Goal: Transaction & Acquisition: Purchase product/service

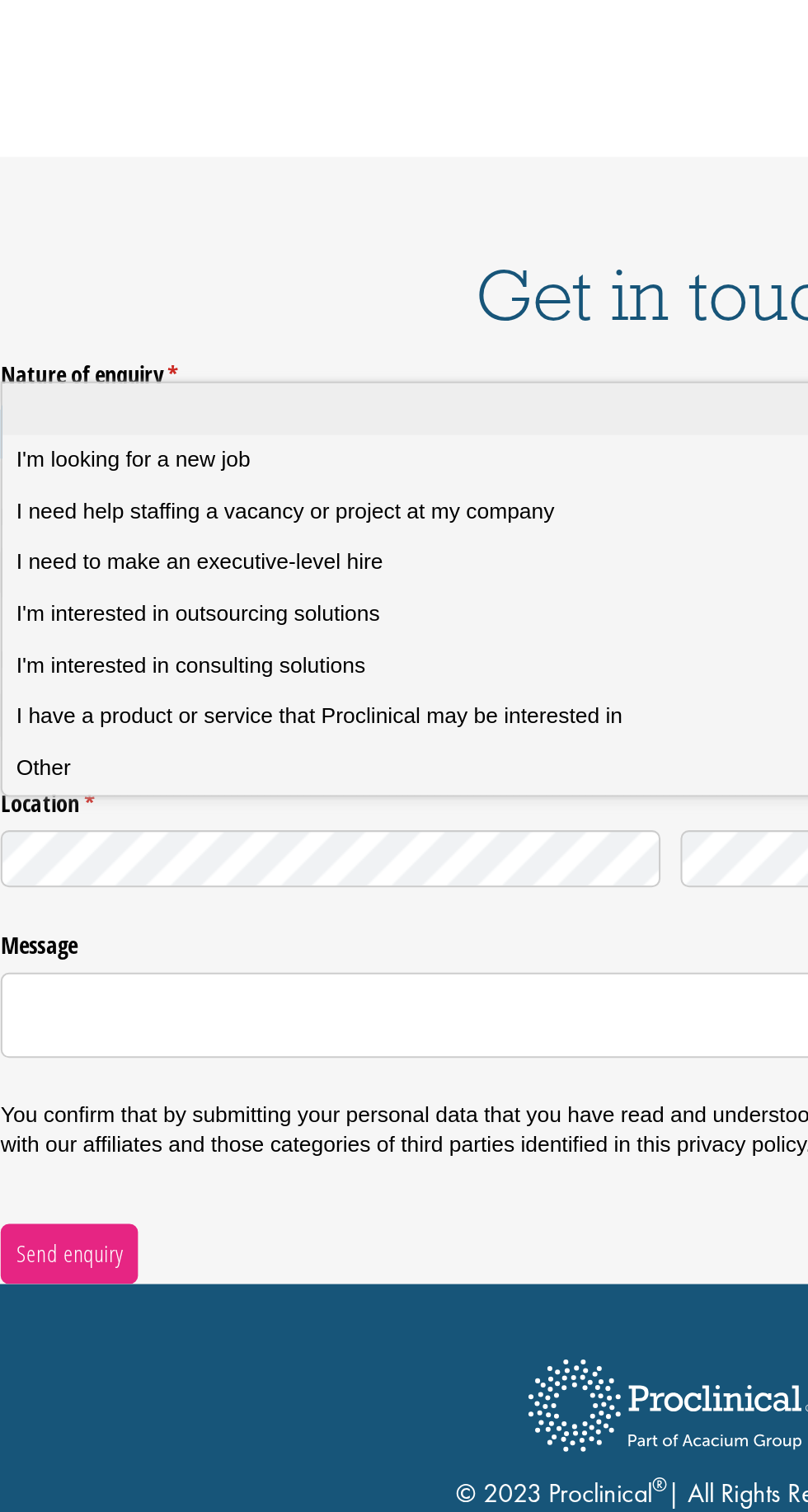
scroll to position [2537, 0]
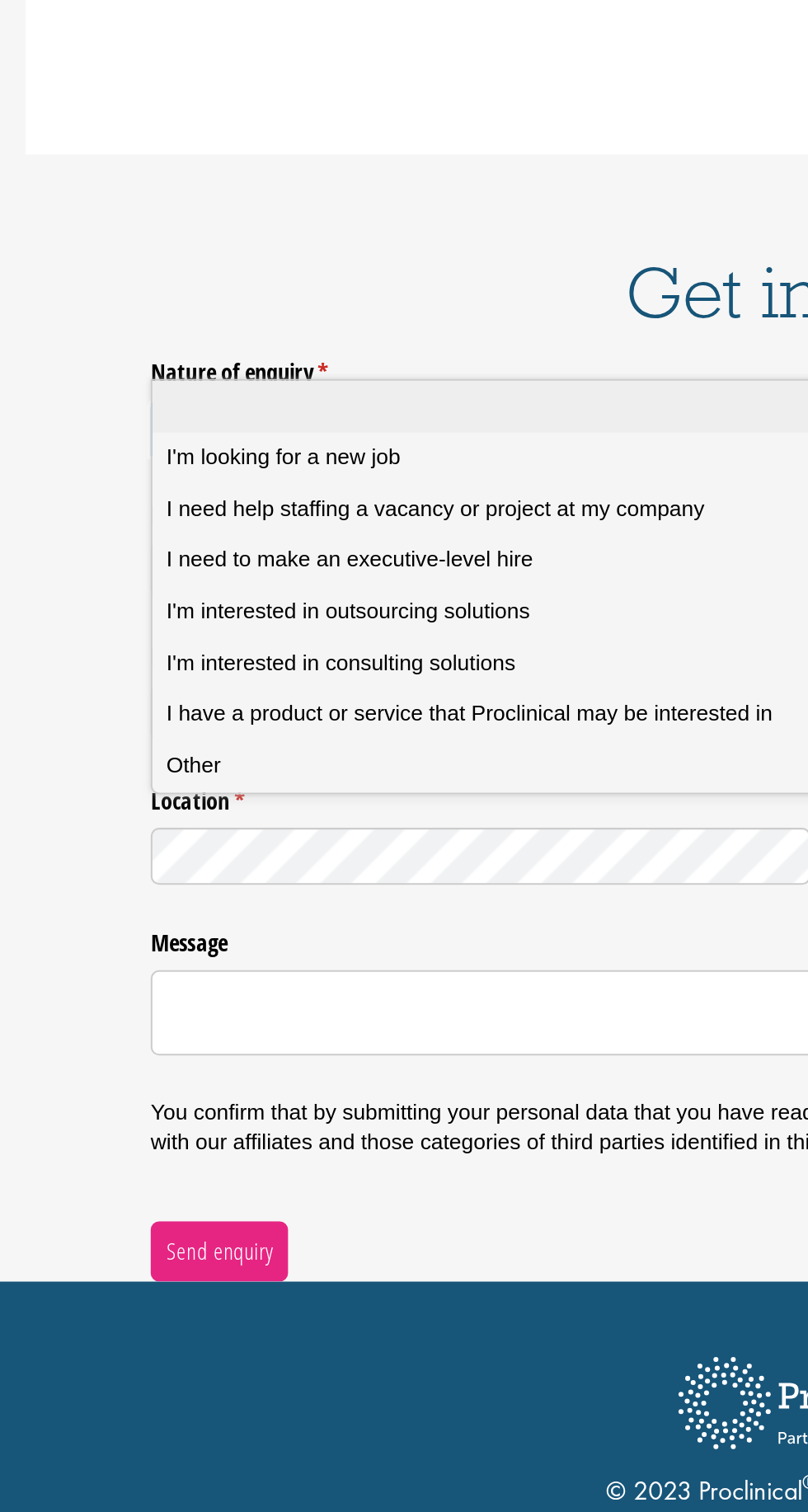
click at [172, 630] on li at bounding box center [404, 623] width 658 height 26
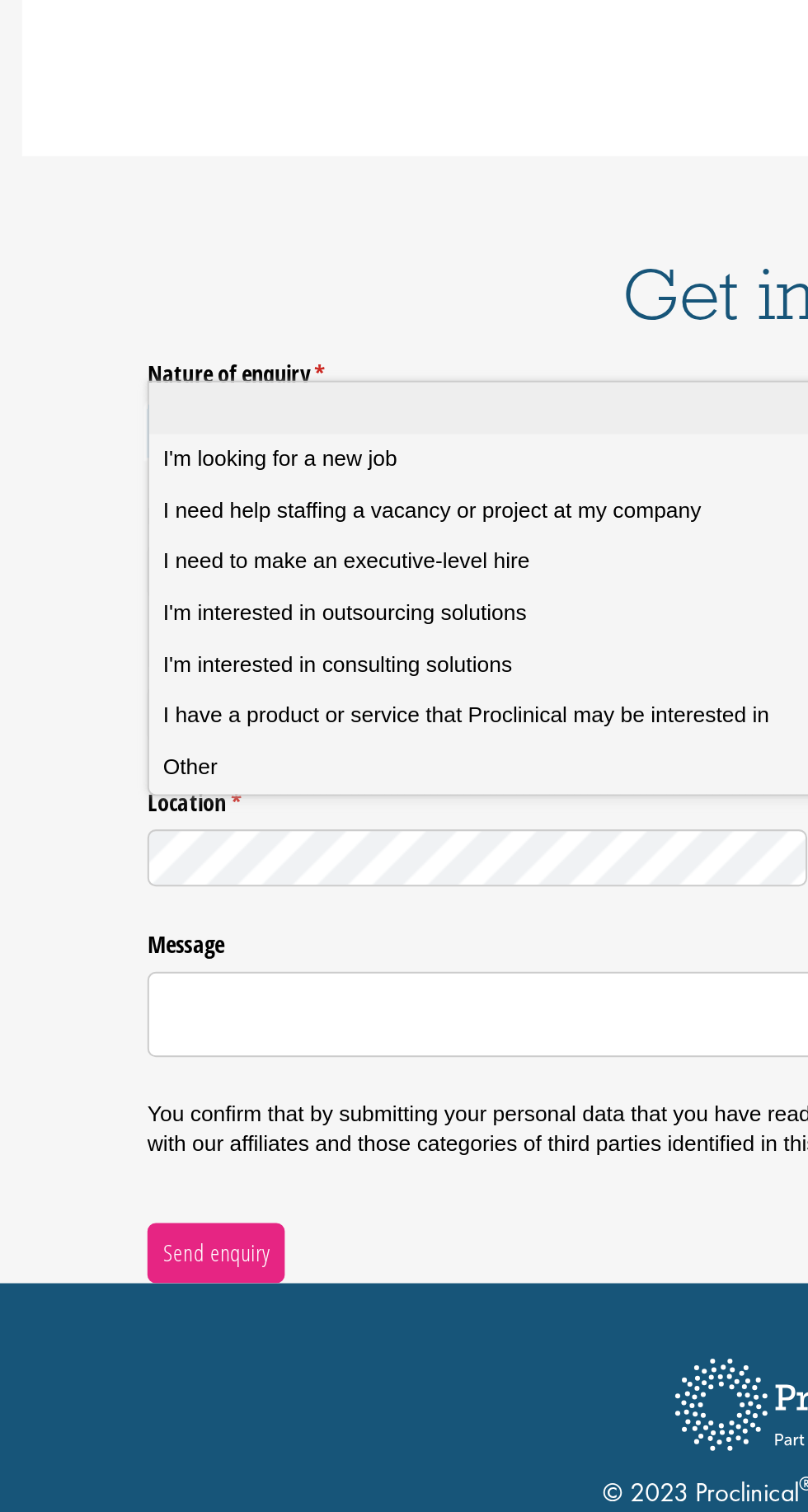
click at [154, 641] on span "I'm looking for a new job" at bounding box center [140, 647] width 116 height 15
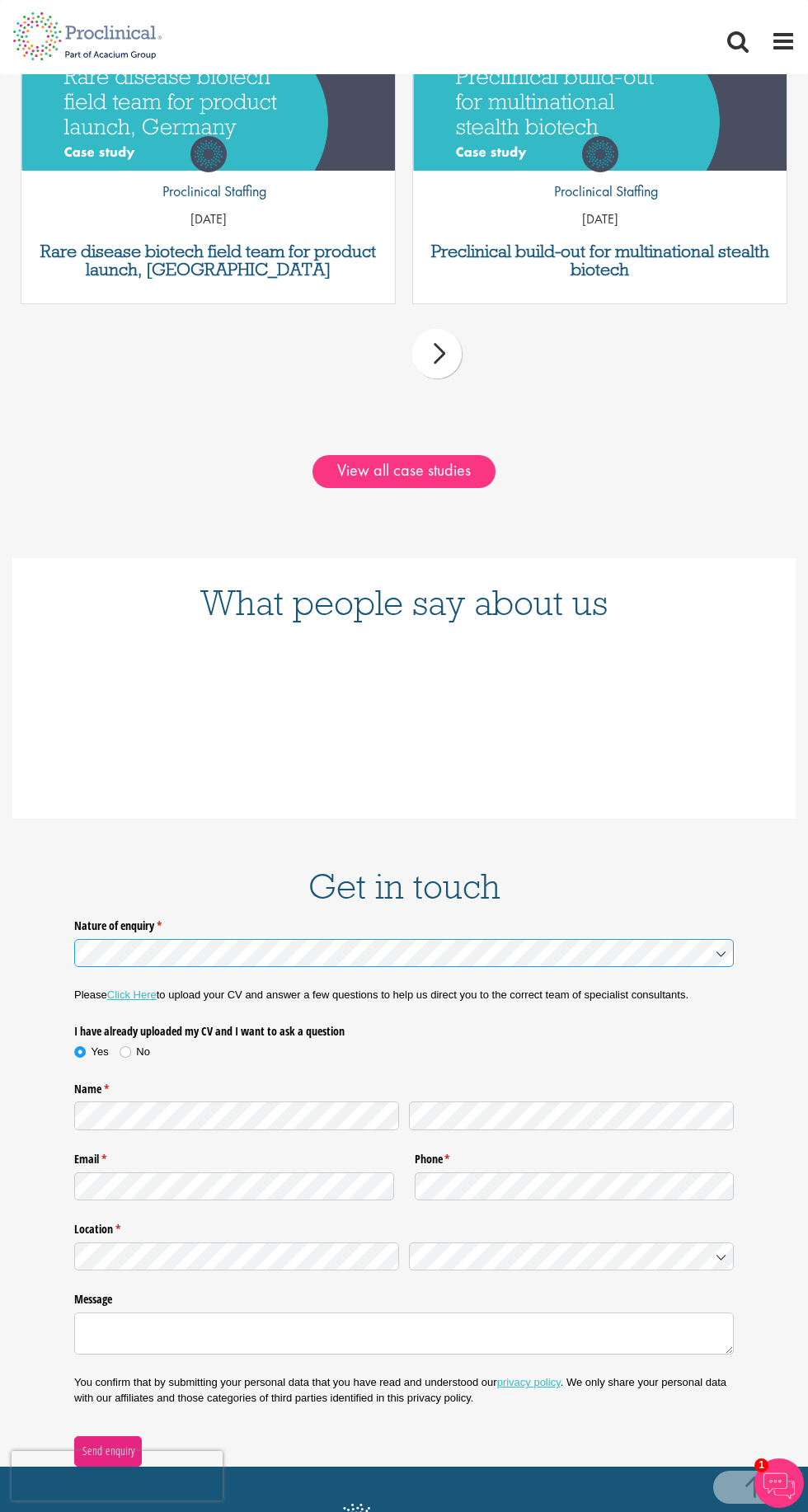
scroll to position [2237, 0]
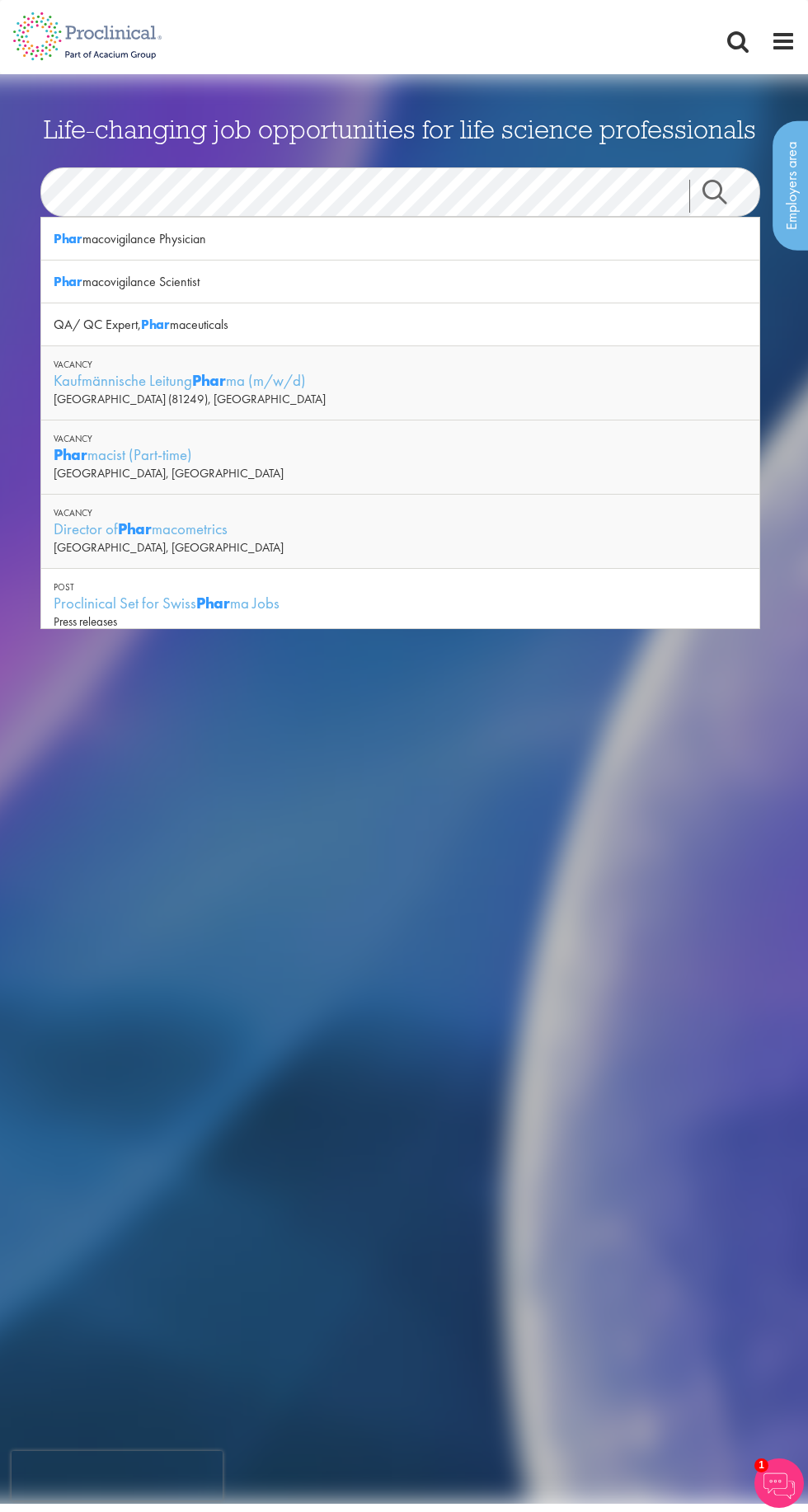
click at [126, 273] on div "Phar macovigilance Scientist" at bounding box center [400, 282] width 718 height 43
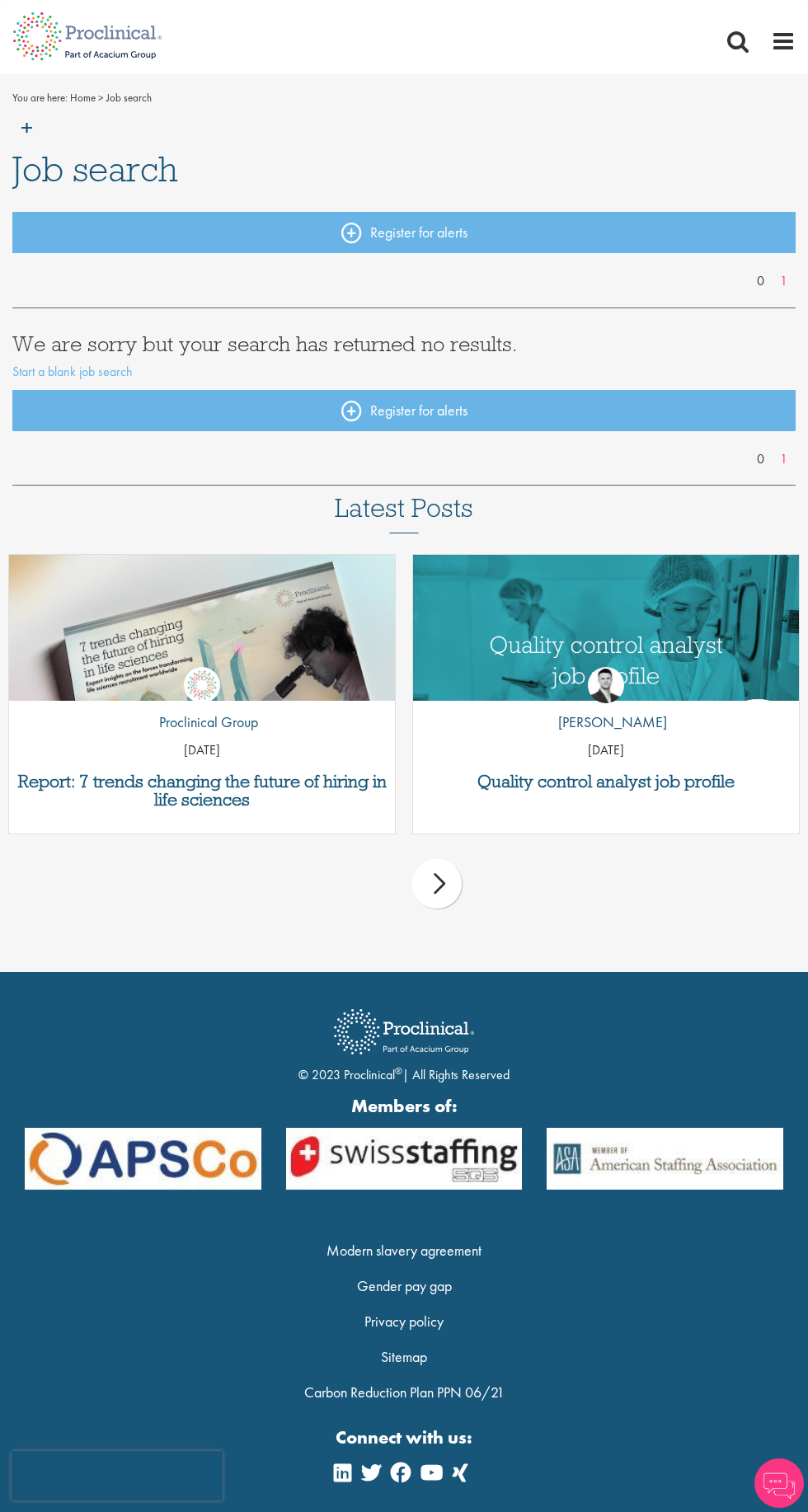
click at [434, 888] on div "next" at bounding box center [437, 884] width 50 height 50
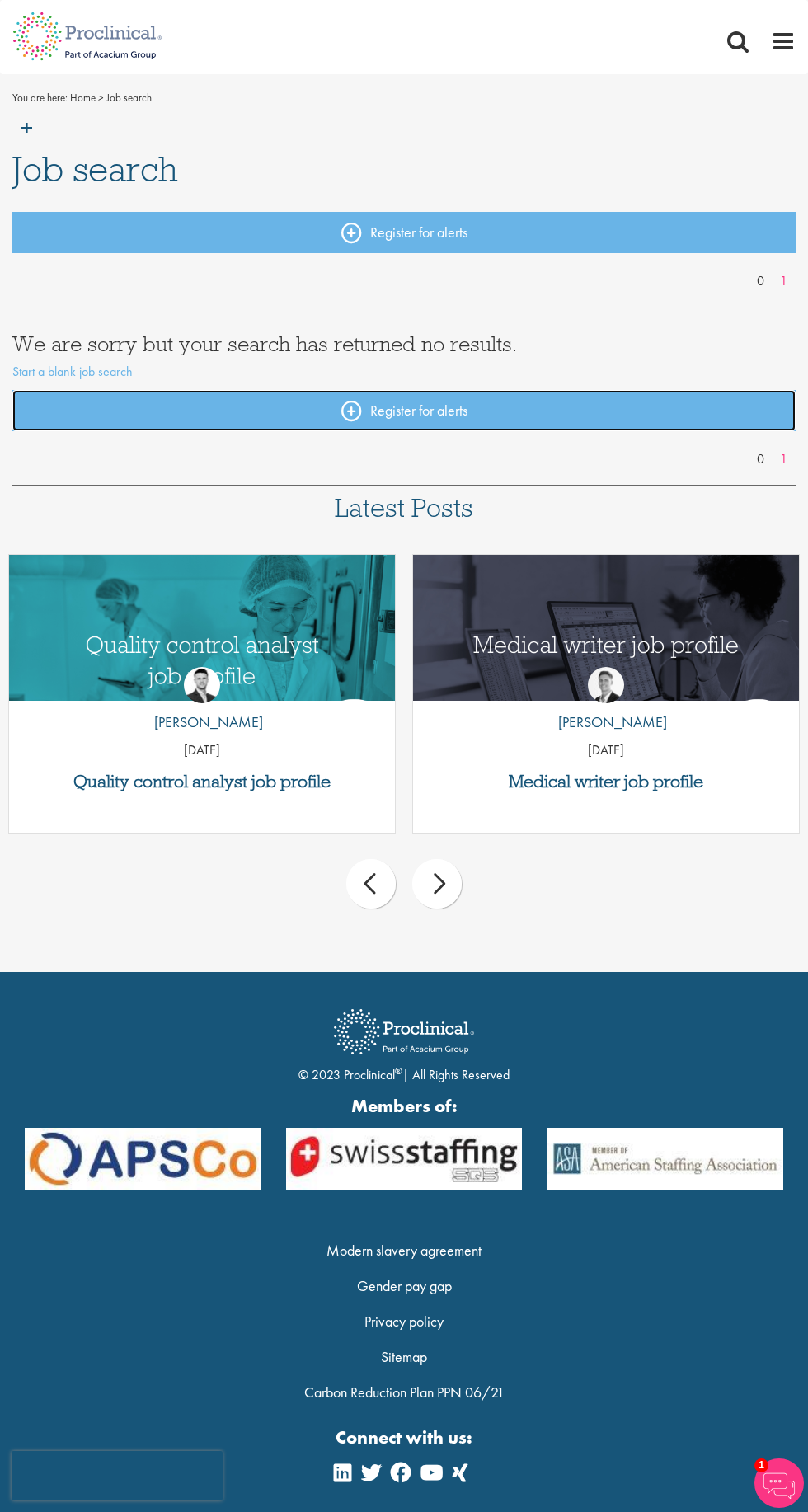
click at [499, 410] on link "Register for alerts" at bounding box center [404, 409] width 783 height 41
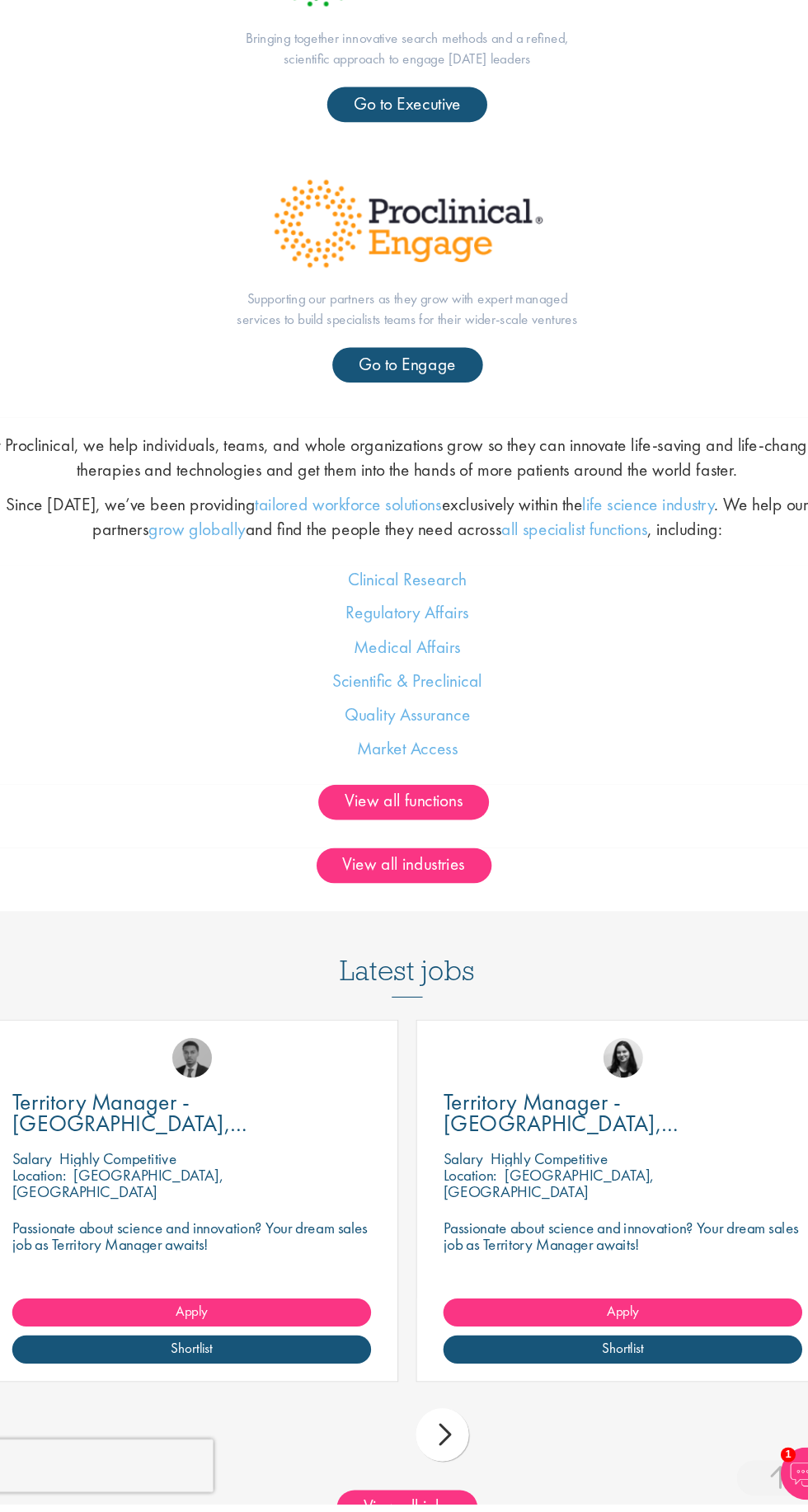
scroll to position [1116, 0]
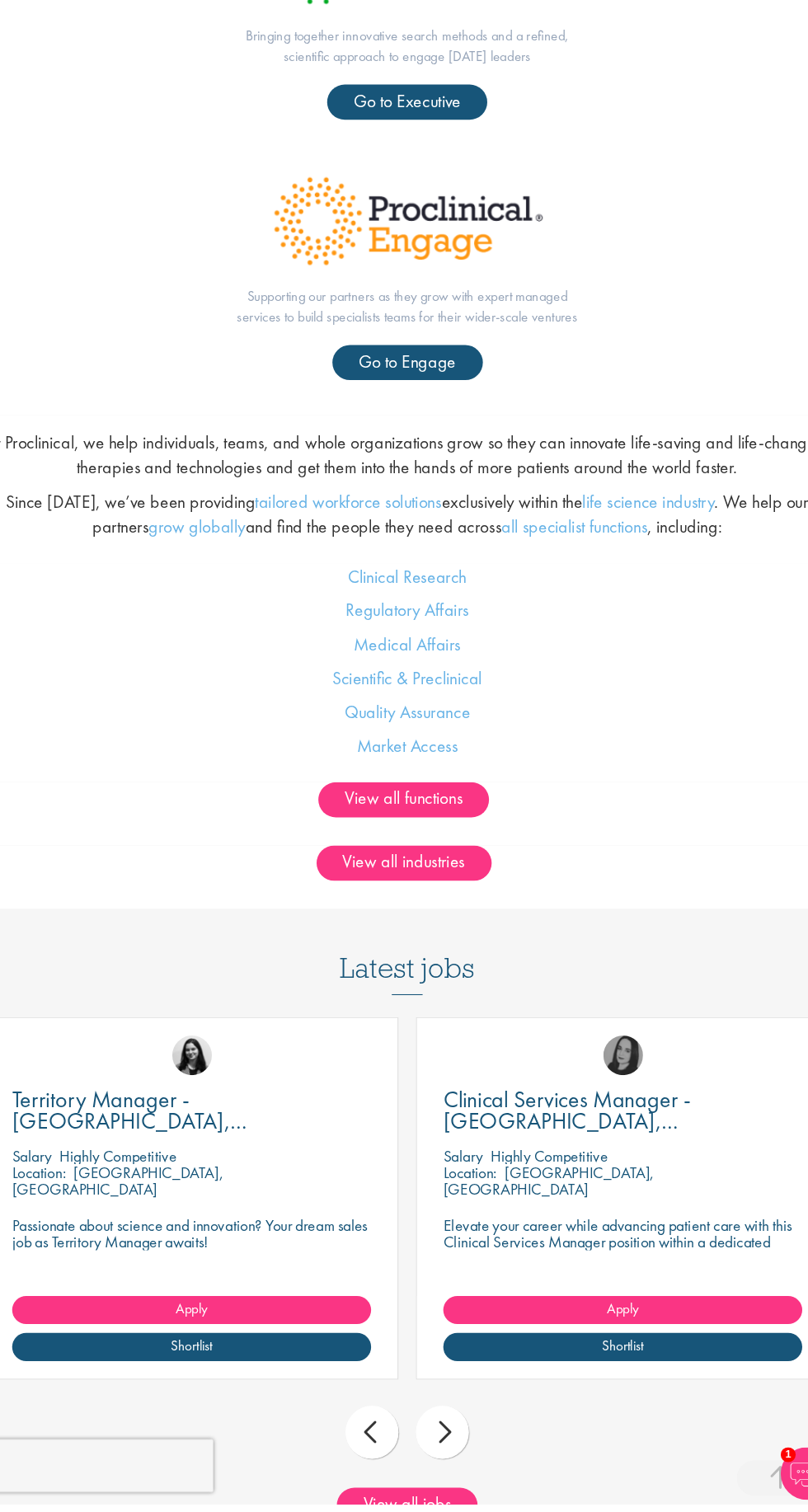
click at [592, 1193] on p "[GEOGRAPHIC_DATA], [GEOGRAPHIC_DATA]" at bounding box center [536, 1208] width 198 height 35
click at [601, 1269] on p "Elevate your career while advancing patient care with this Clinical Services Ma…" at bounding box center [605, 1265] width 337 height 47
click at [644, 1321] on link "Apply" at bounding box center [605, 1329] width 337 height 26
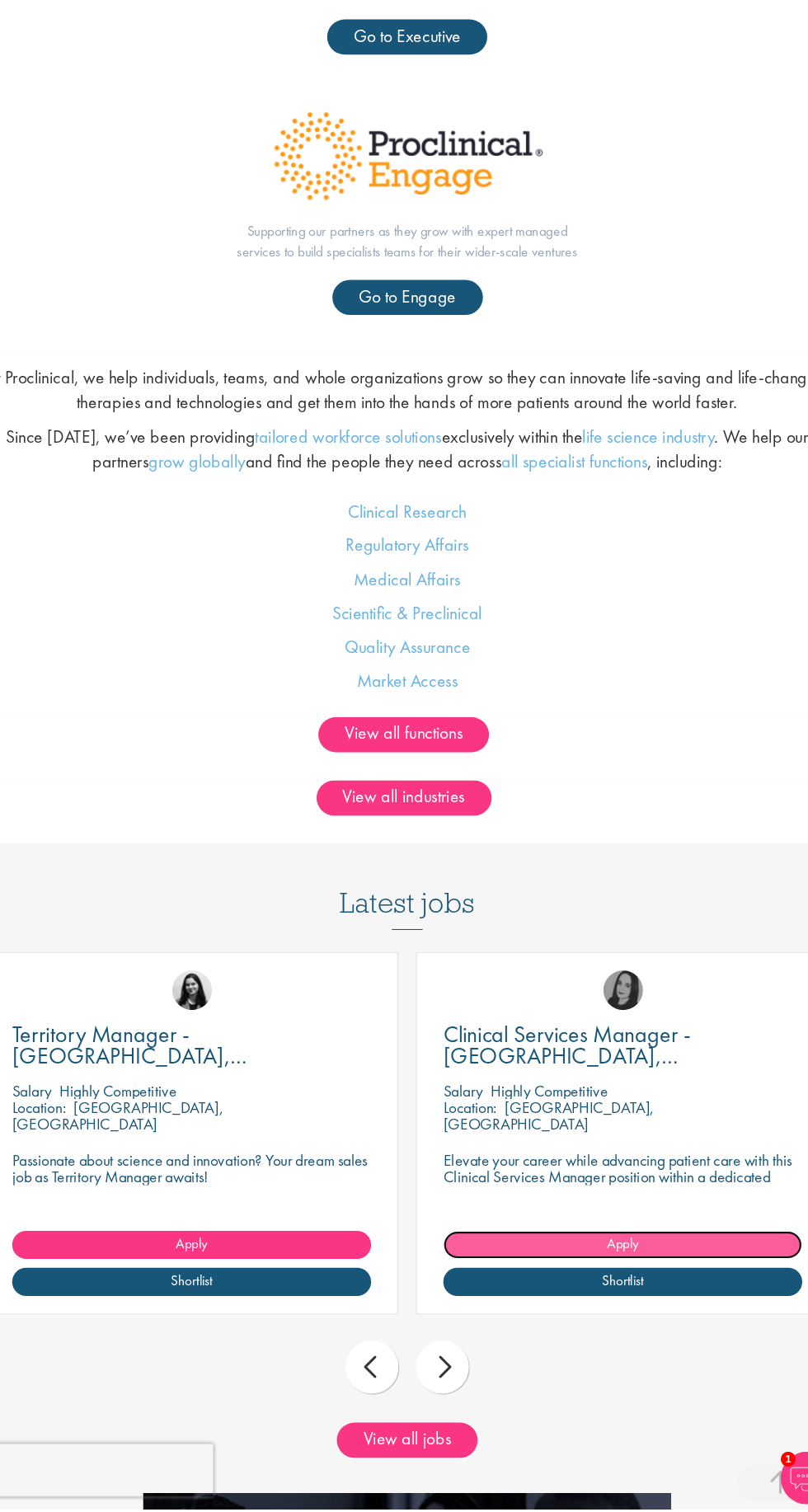
scroll to position [1238, 0]
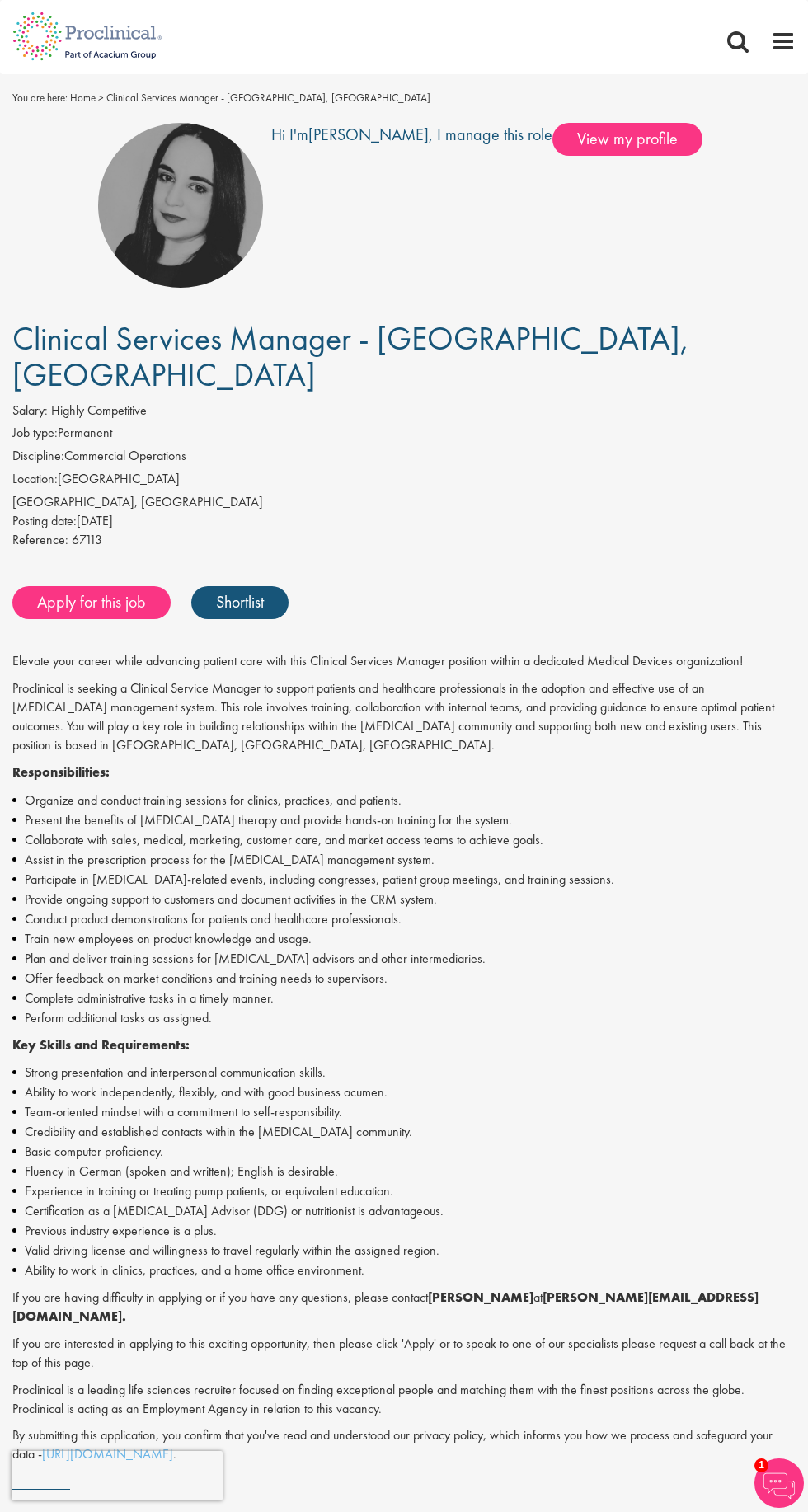
click at [528, 1161] on li "Fluency in German (spoken and written); English is desirable." at bounding box center [404, 1171] width 783 height 20
click at [534, 1141] on li "Basic computer proficiency." at bounding box center [404, 1151] width 783 height 20
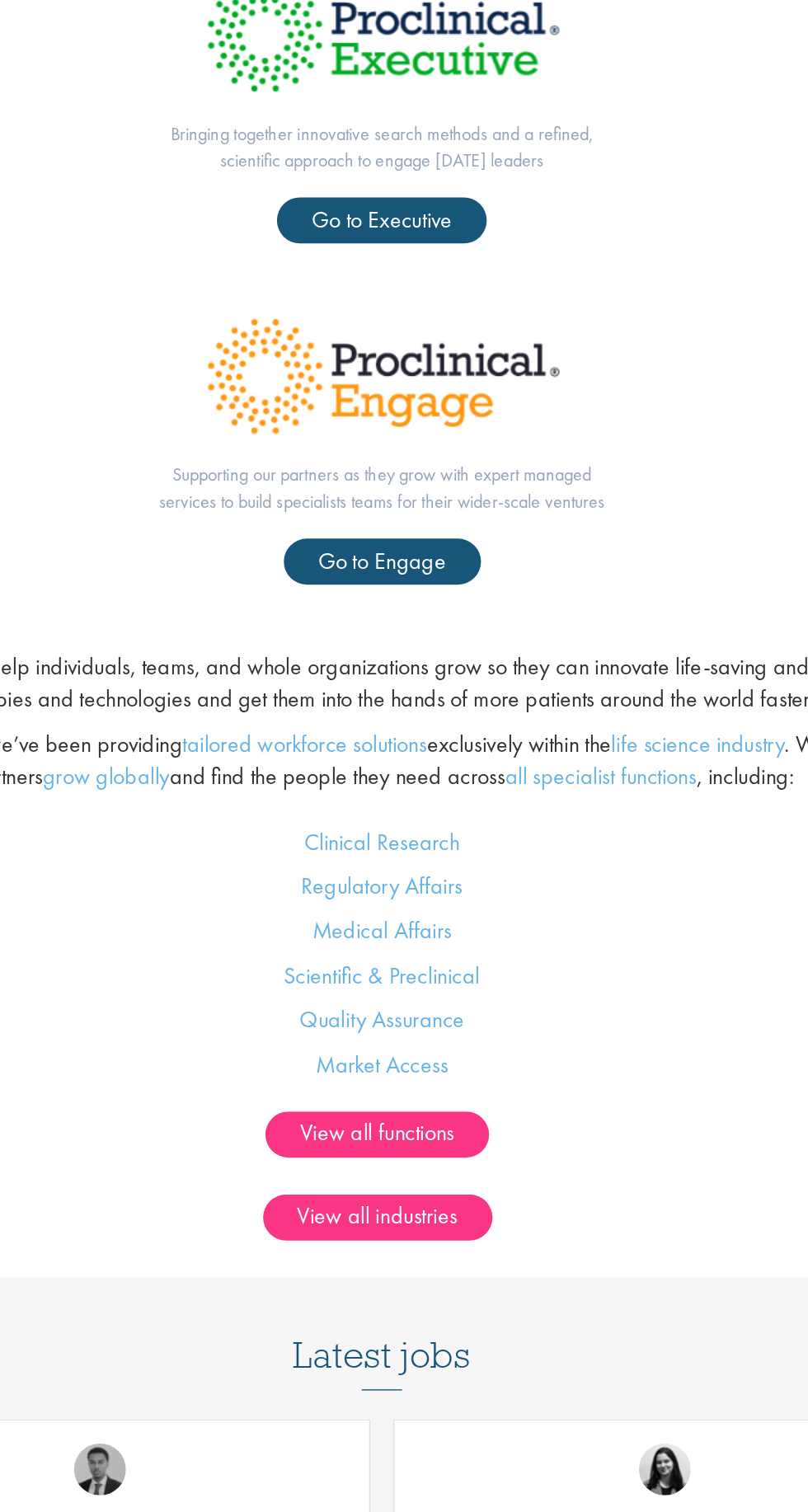
scroll to position [921, 0]
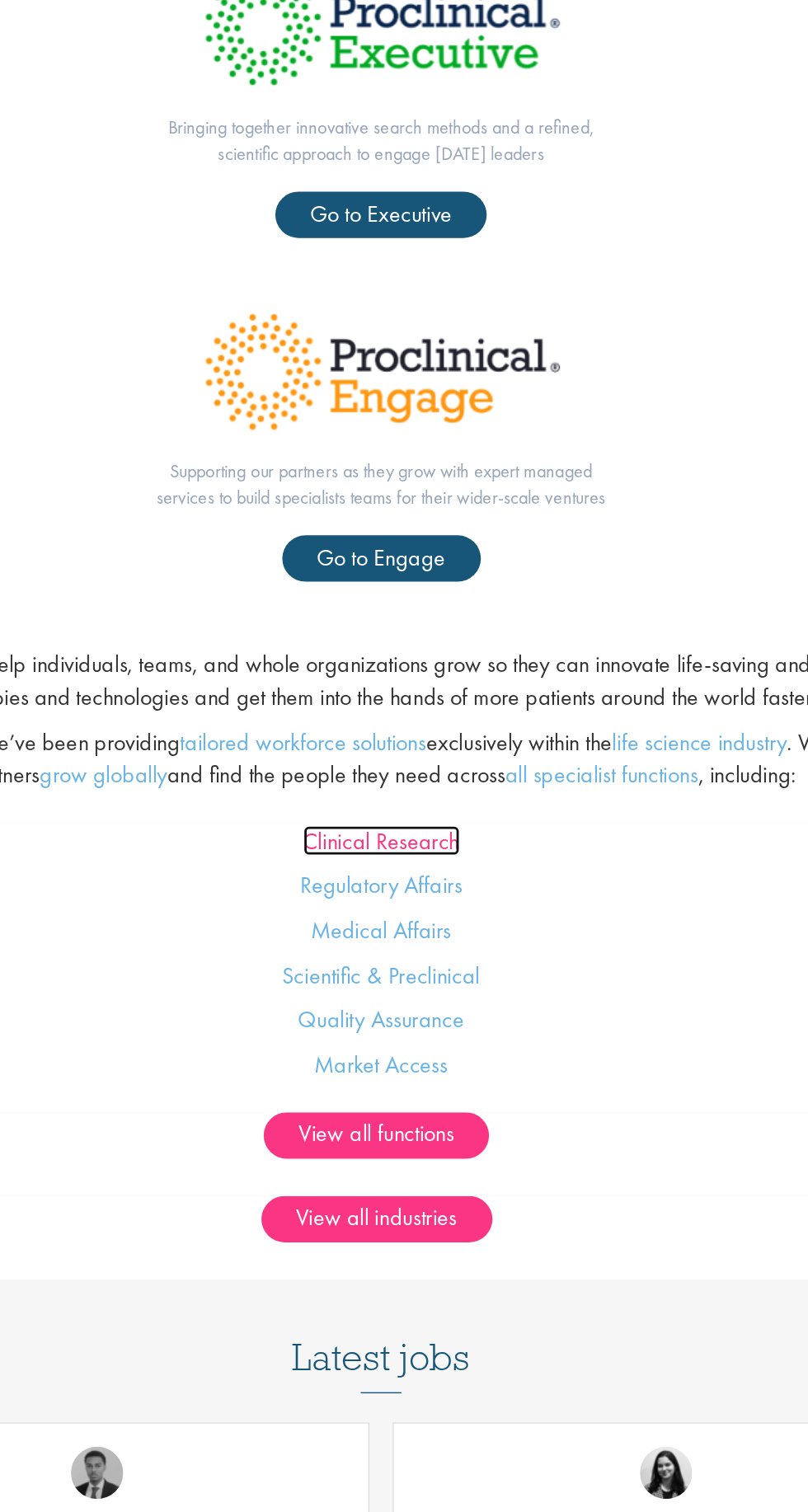
click at [428, 842] on link "Clinical Research" at bounding box center [404, 836] width 111 height 21
click at [386, 875] on link "Regulatory Affairs" at bounding box center [404, 867] width 116 height 21
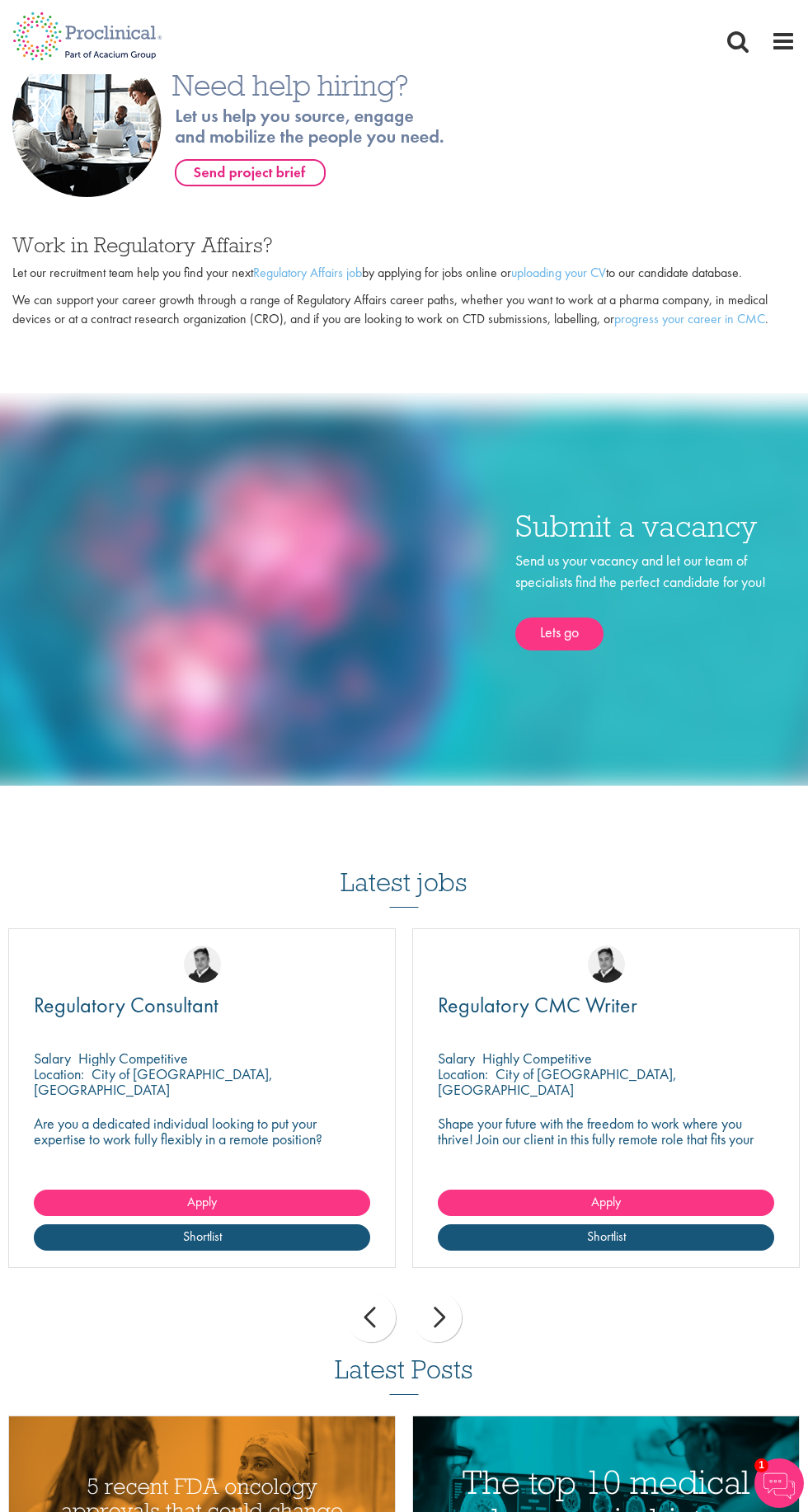
scroll to position [985, 0]
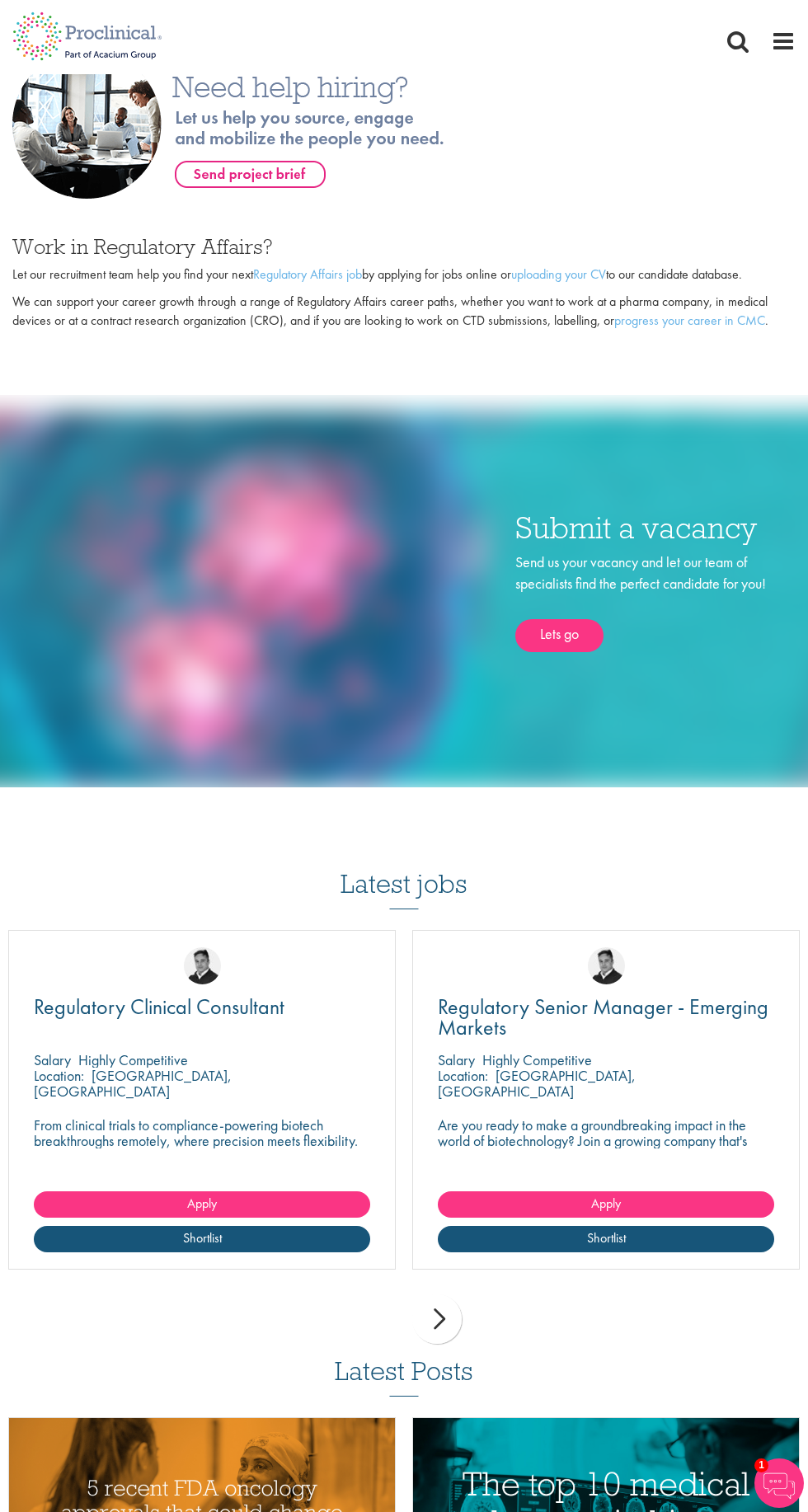
click at [545, 1072] on div "Location: Amsterdam, Netherlands" at bounding box center [605, 1084] width 337 height 33
click at [614, 993] on span "Regulatory Senior Manager - Emerging Markets" at bounding box center [602, 1017] width 331 height 49
click at [640, 1191] on link "Apply" at bounding box center [605, 1204] width 337 height 26
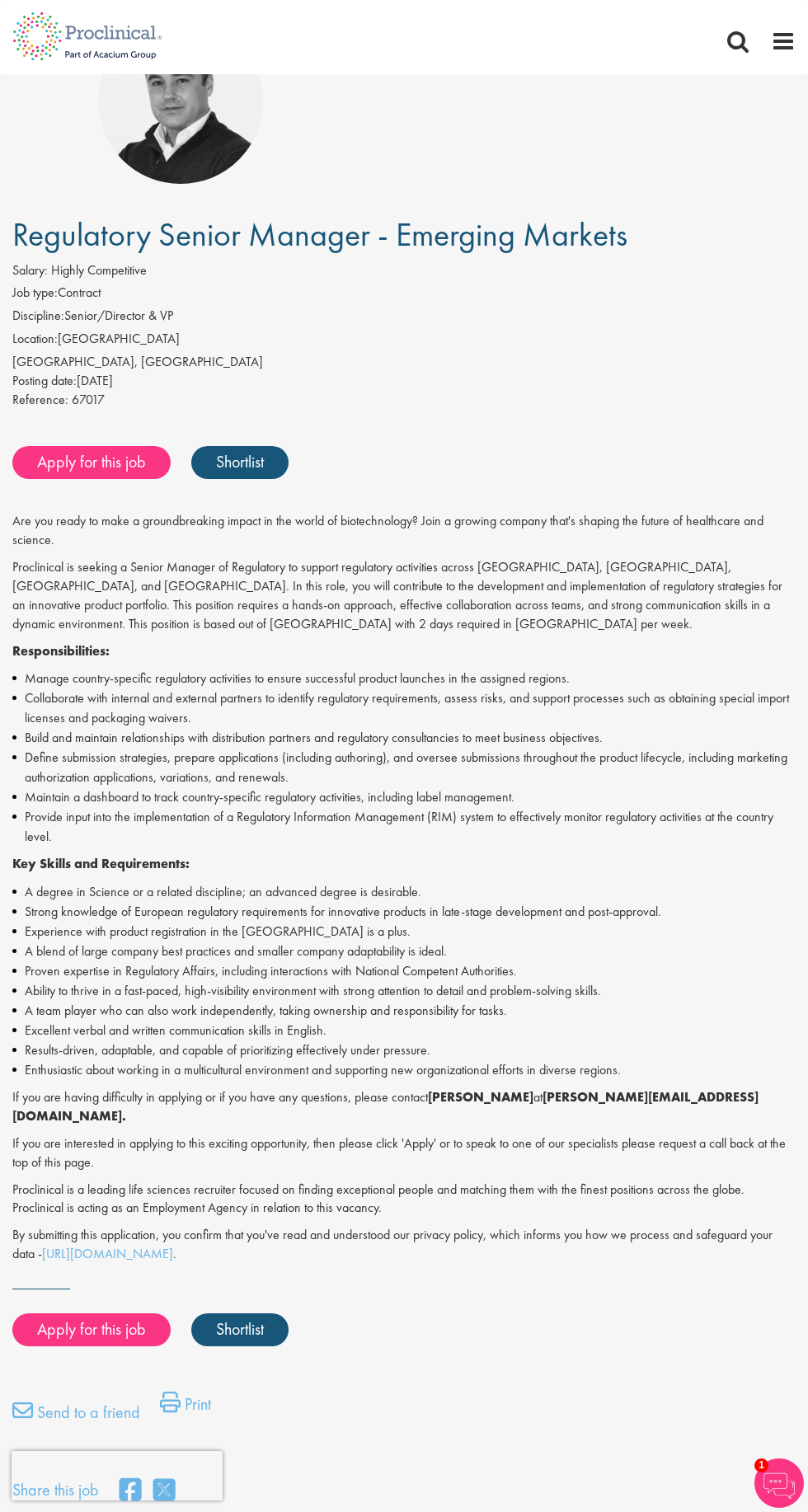
scroll to position [153, 0]
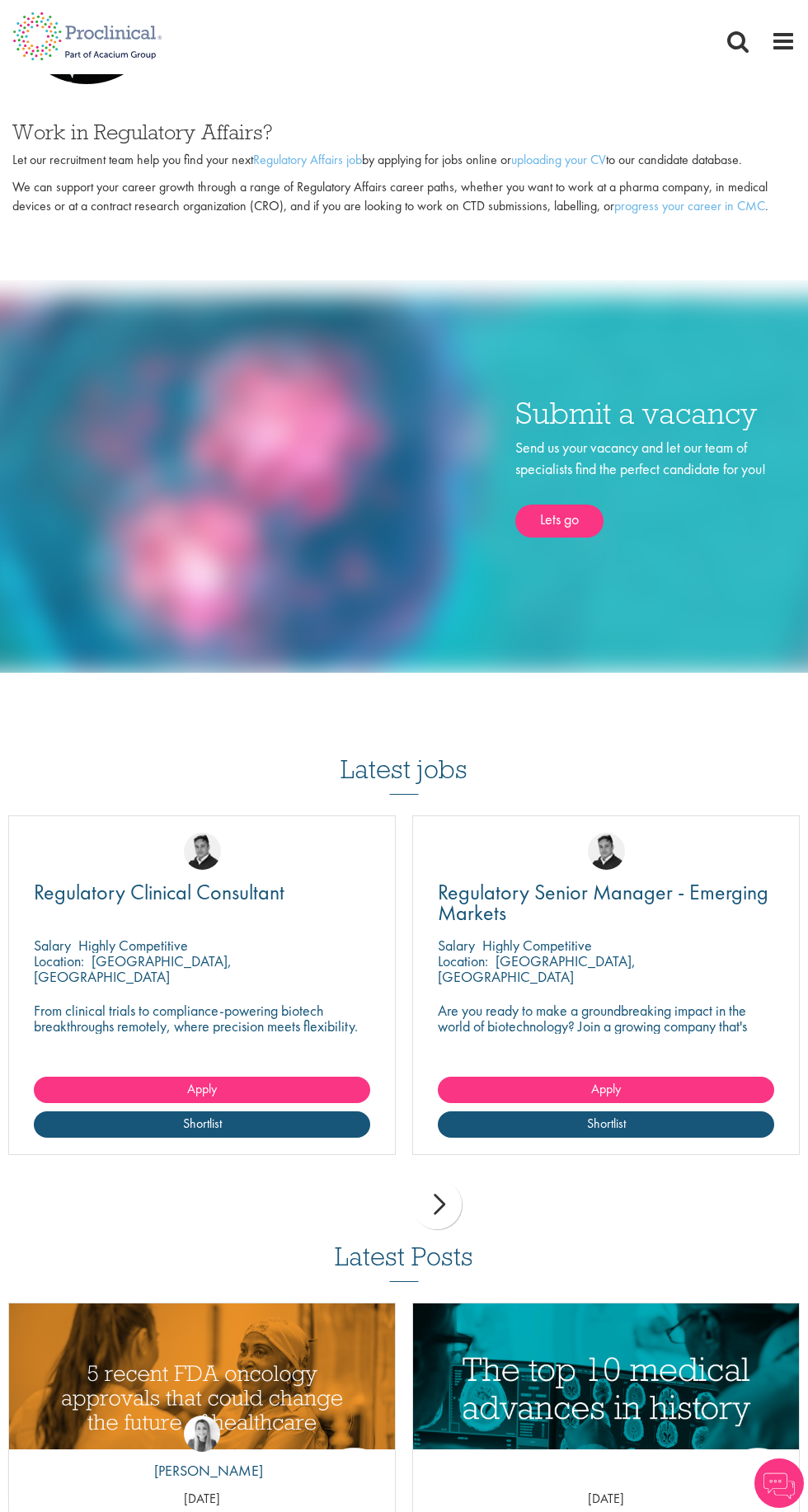
click at [431, 1183] on div "next" at bounding box center [437, 1204] width 50 height 50
click at [76, 958] on div "Location: [GEOGRAPHIC_DATA], [GEOGRAPHIC_DATA]" at bounding box center [202, 969] width 337 height 33
click at [180, 1077] on link "Apply" at bounding box center [202, 1090] width 337 height 26
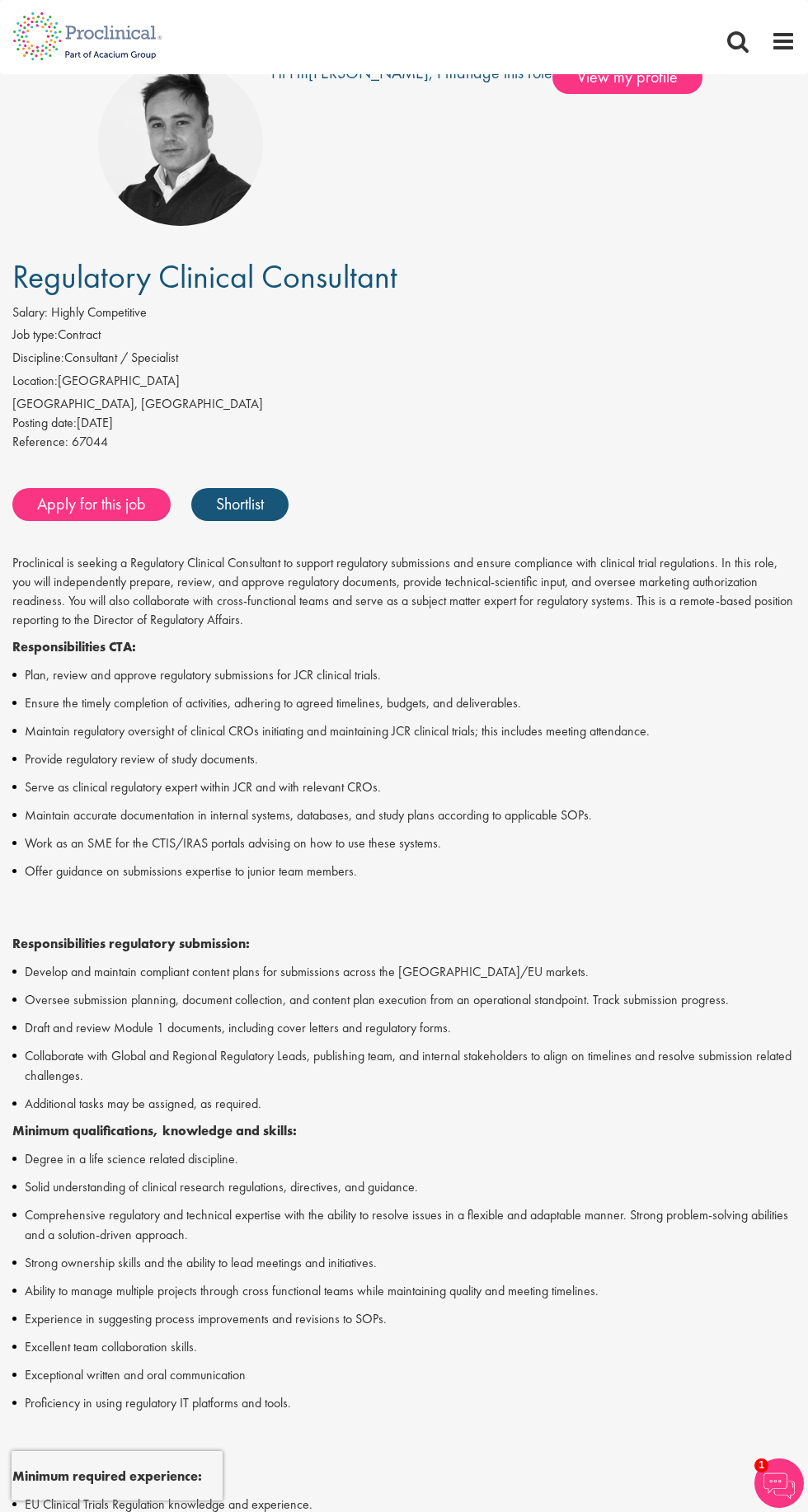
scroll to position [177, 0]
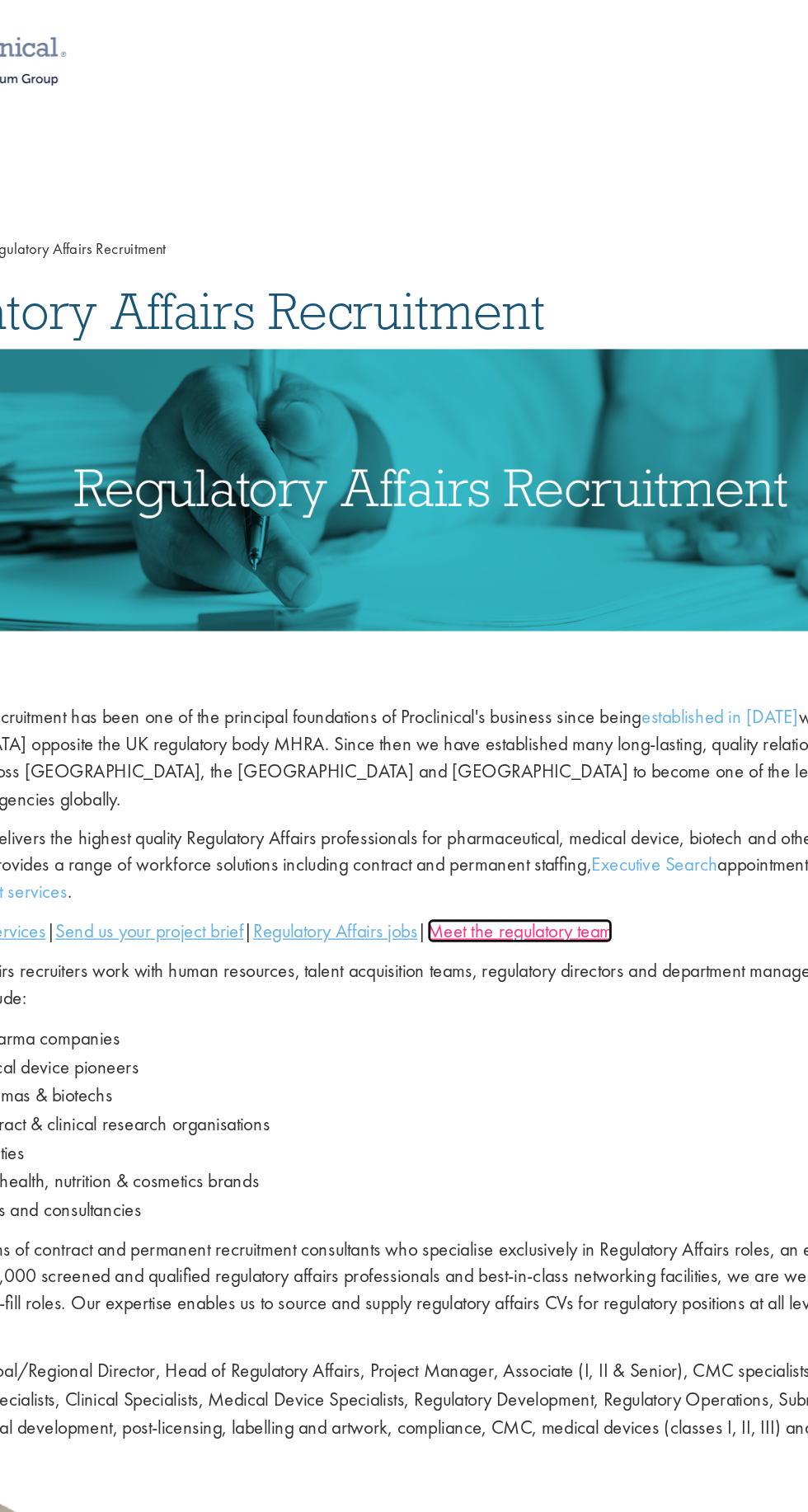
click at [521, 635] on u "Meet the regulatory team" at bounding box center [475, 643] width 129 height 17
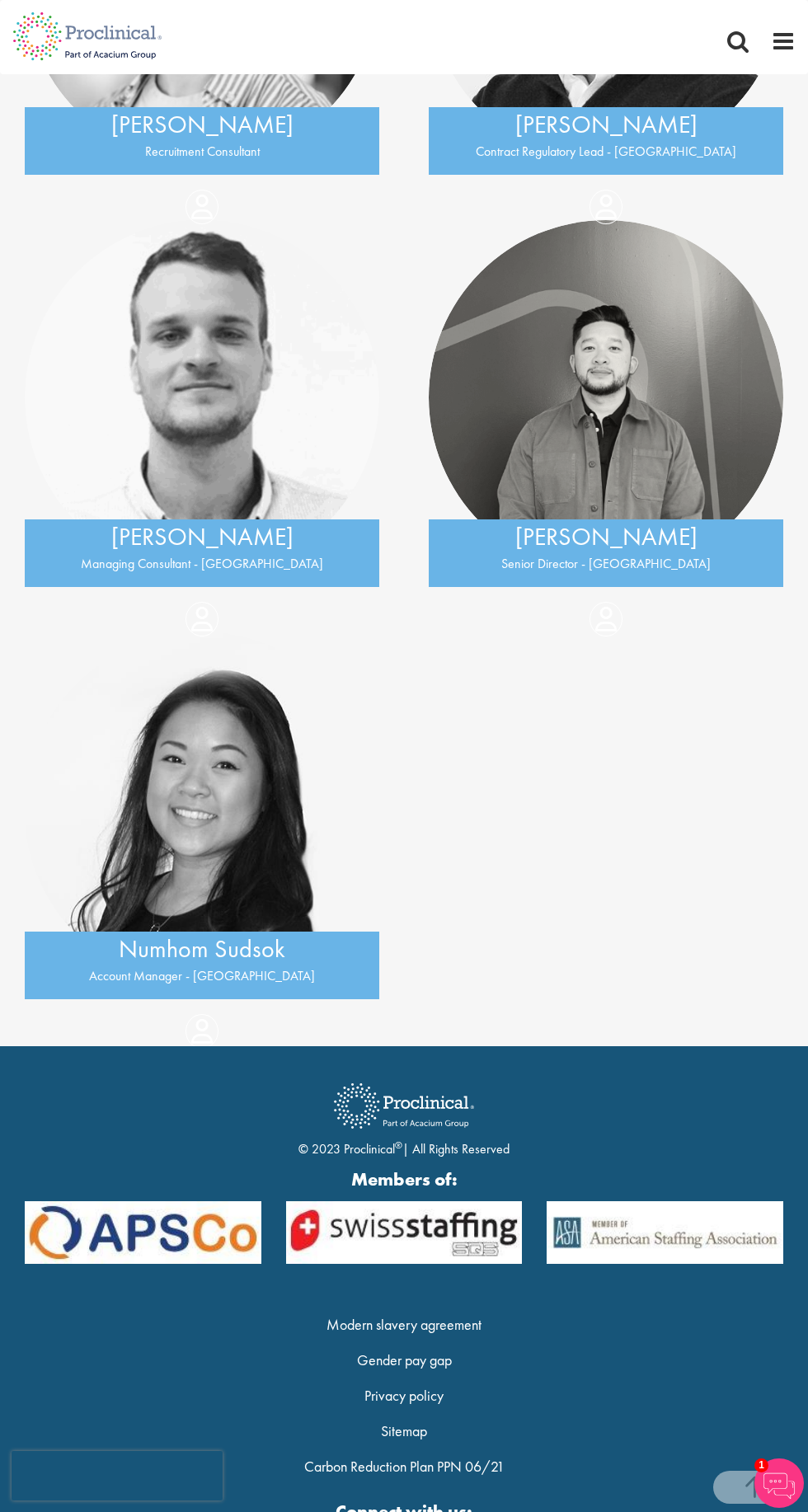
scroll to position [1099, 0]
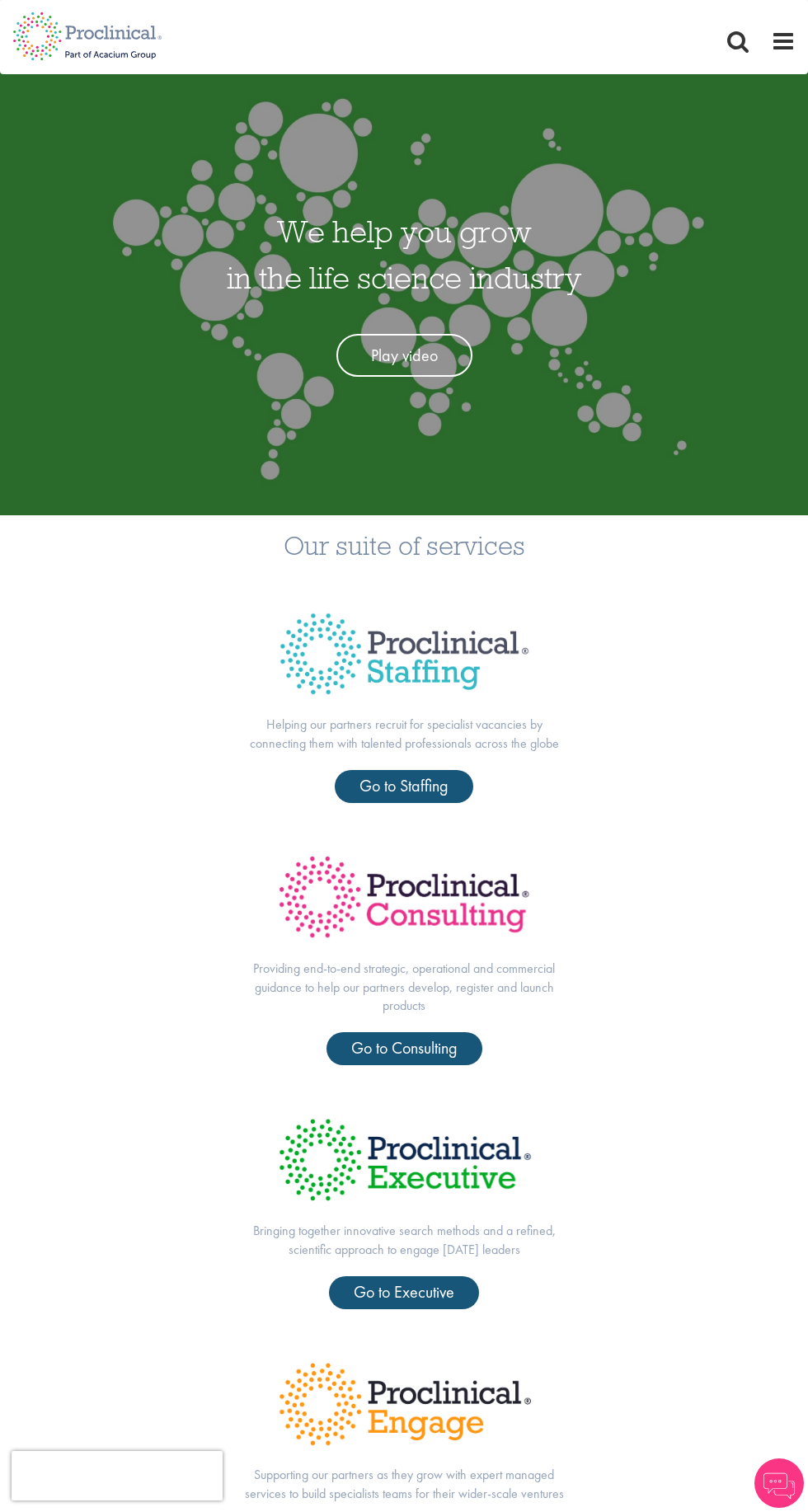
scroll to position [18, 0]
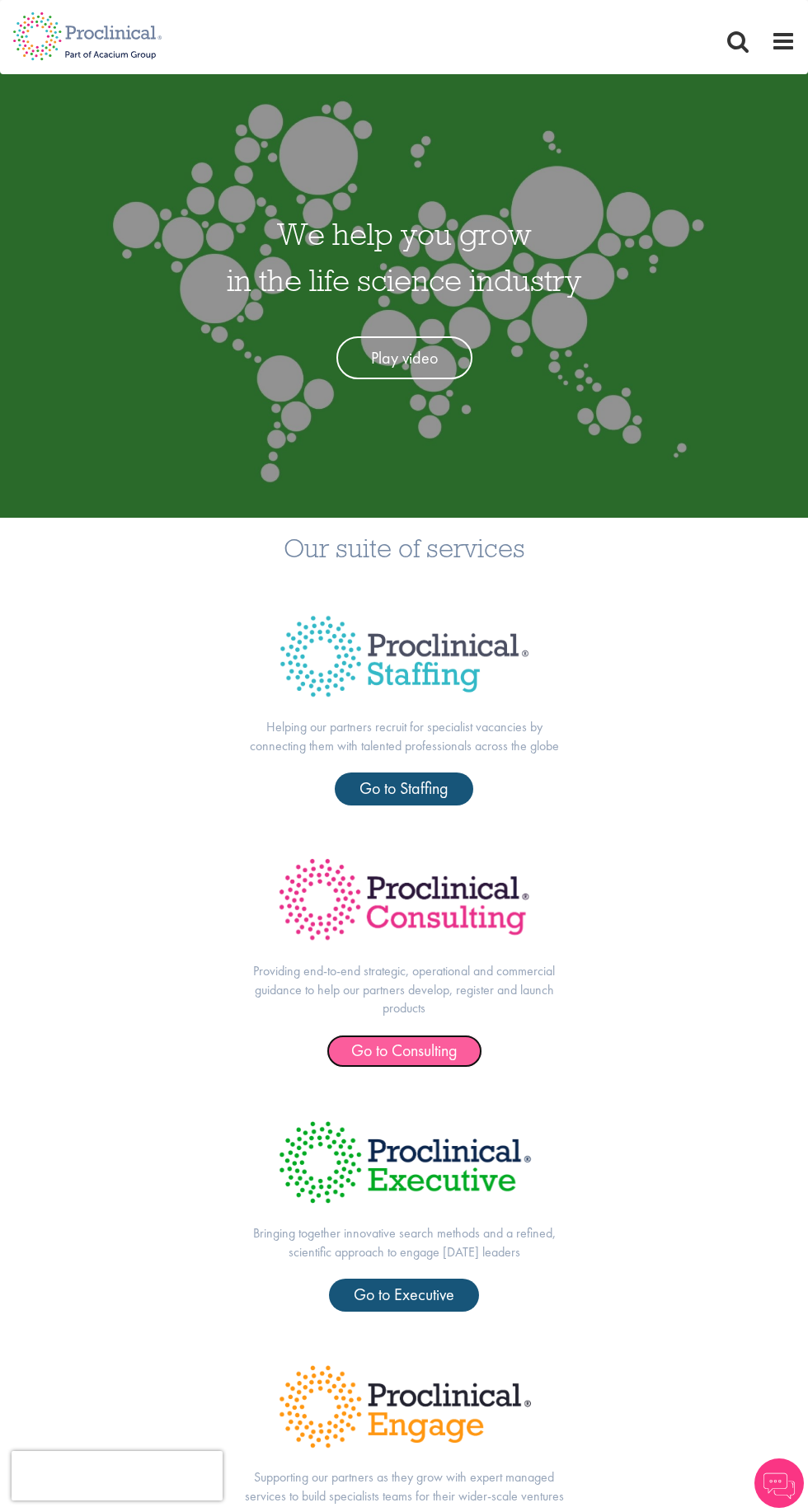
click at [412, 1046] on span "Go to Consulting" at bounding box center [404, 1050] width 106 height 21
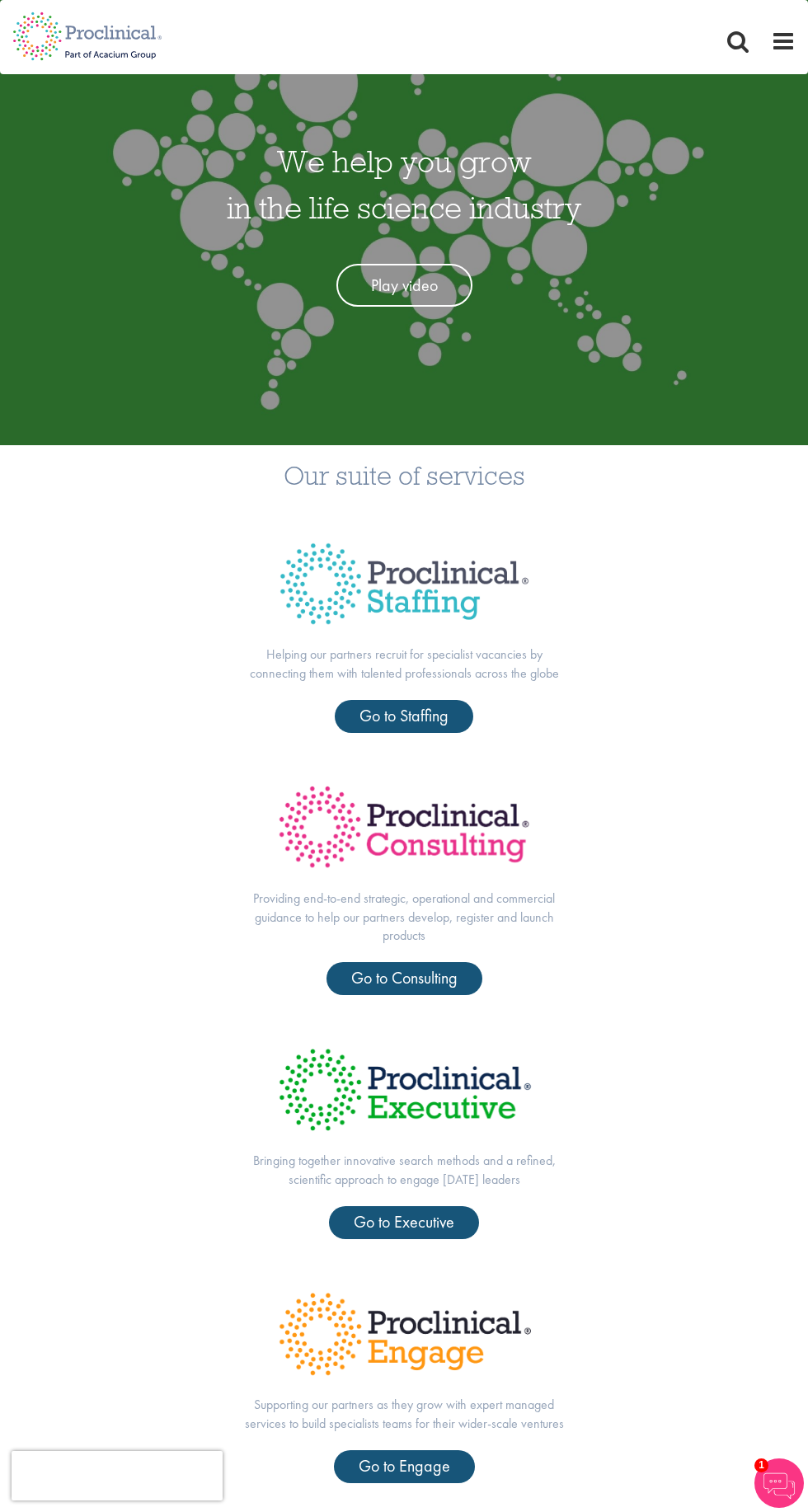
scroll to position [141, 0]
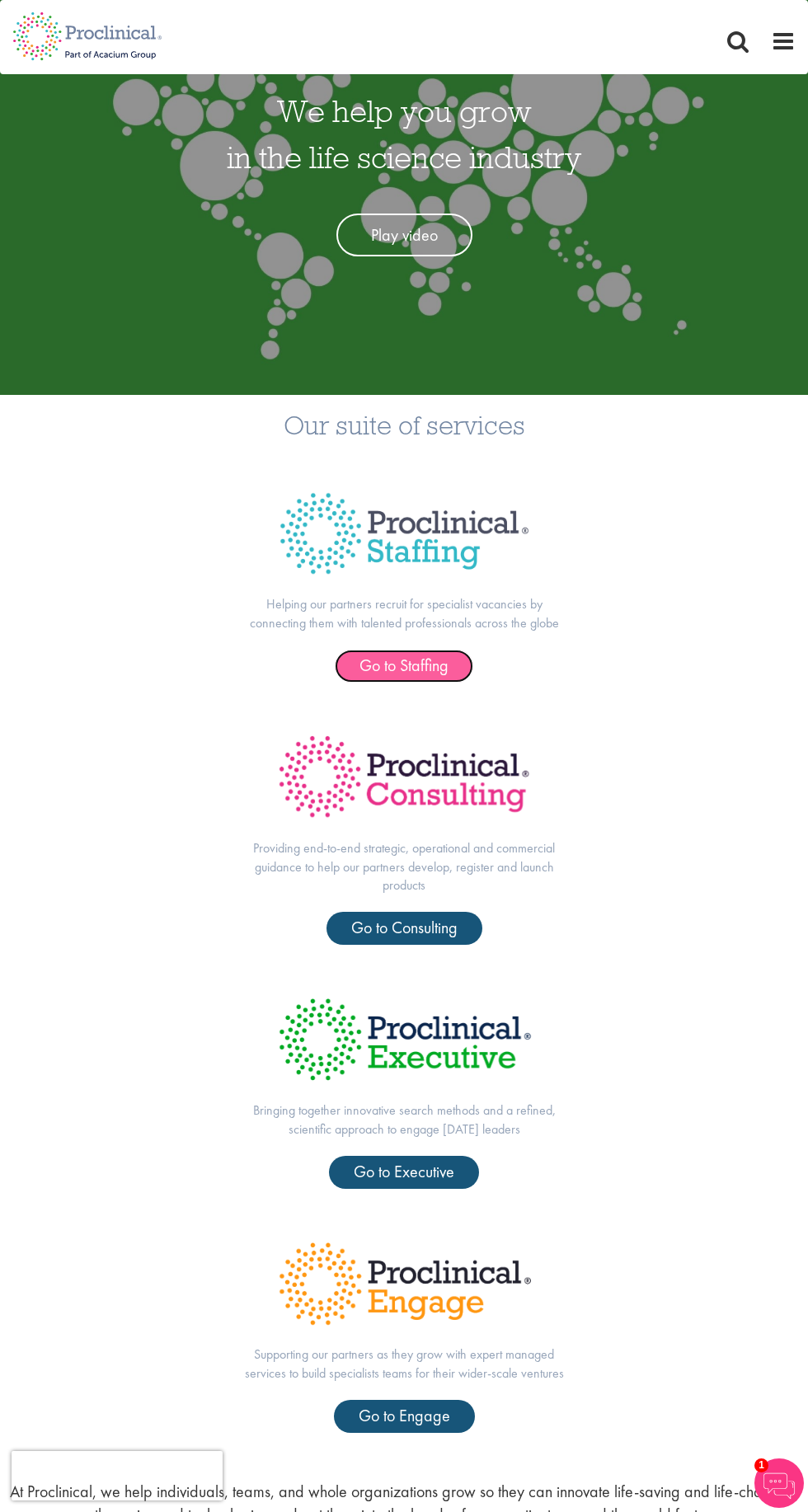
click at [436, 658] on span "Go to Staffing" at bounding box center [404, 664] width 89 height 21
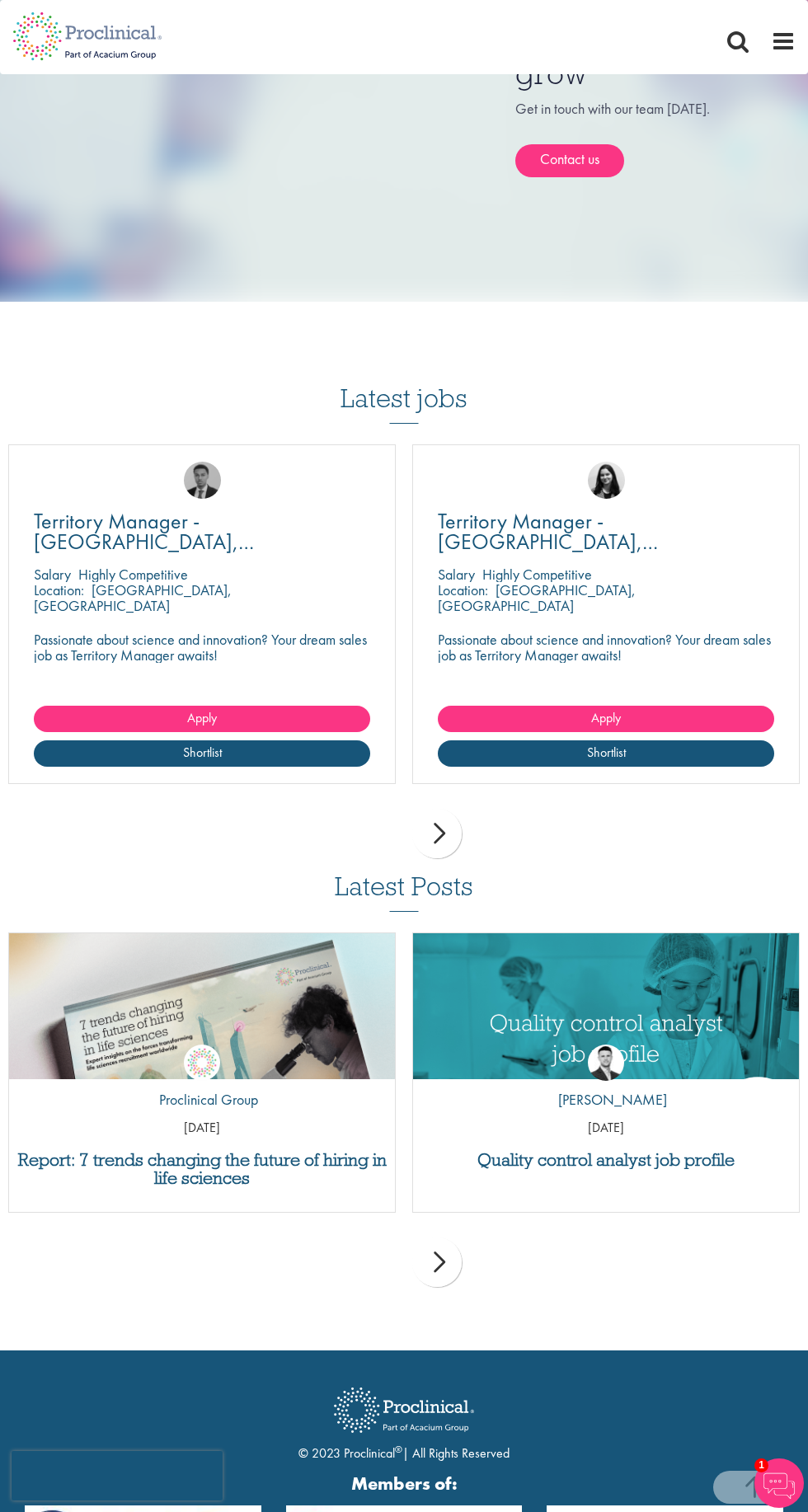
scroll to position [1502, 0]
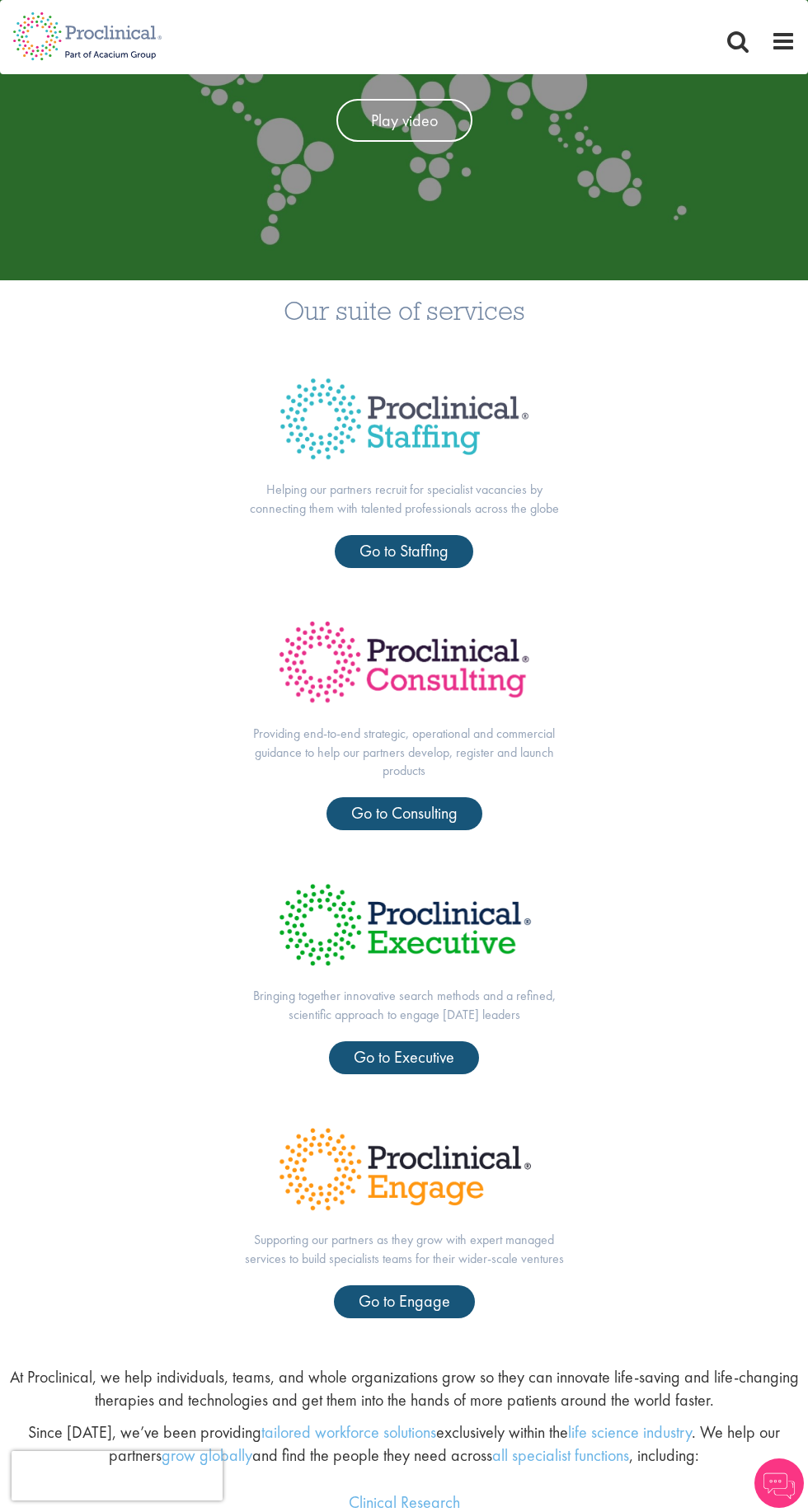
click at [780, 45] on span at bounding box center [783, 41] width 25 height 25
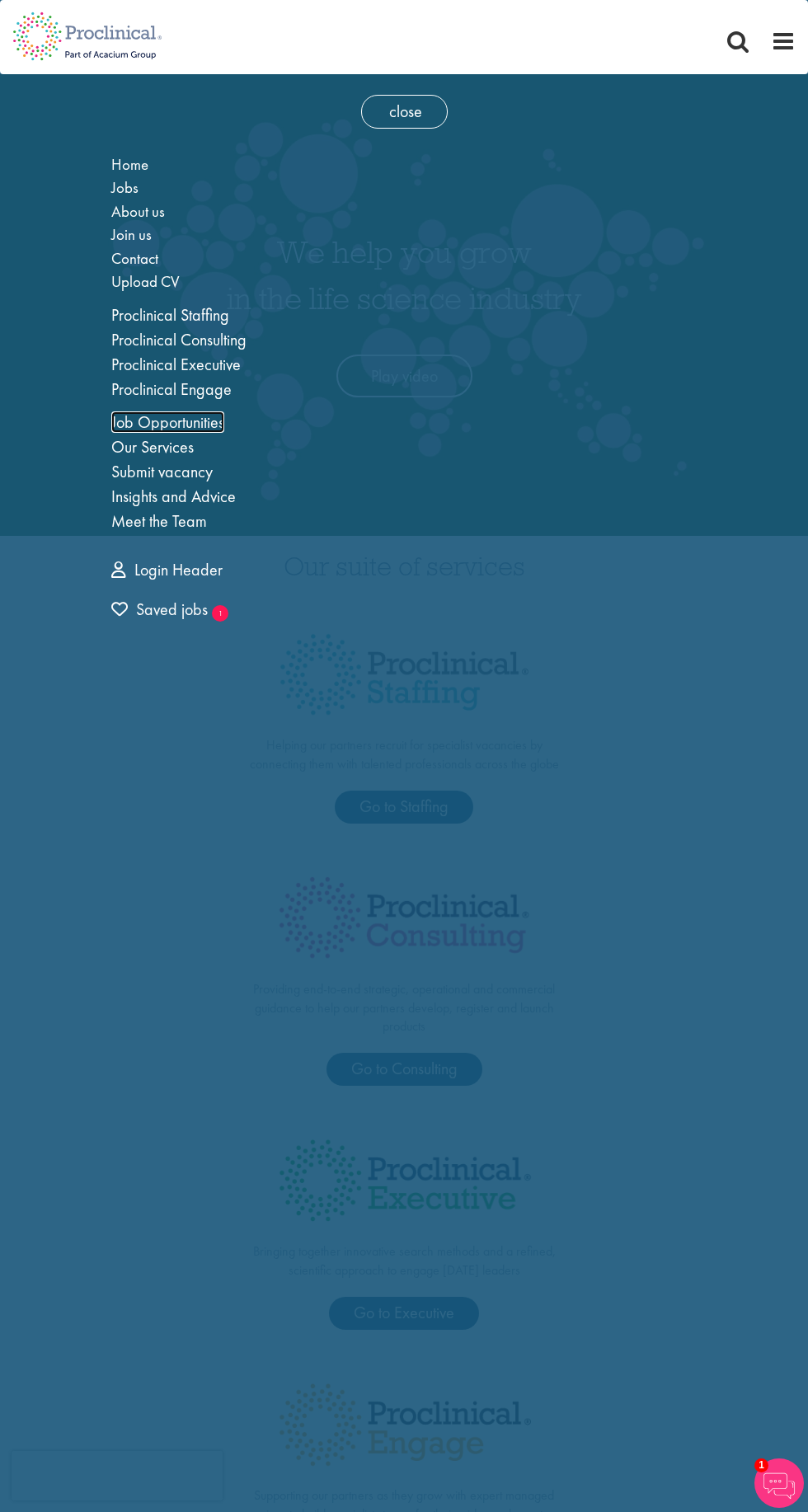
click at [202, 425] on link "Job Opportunities" at bounding box center [167, 421] width 113 height 21
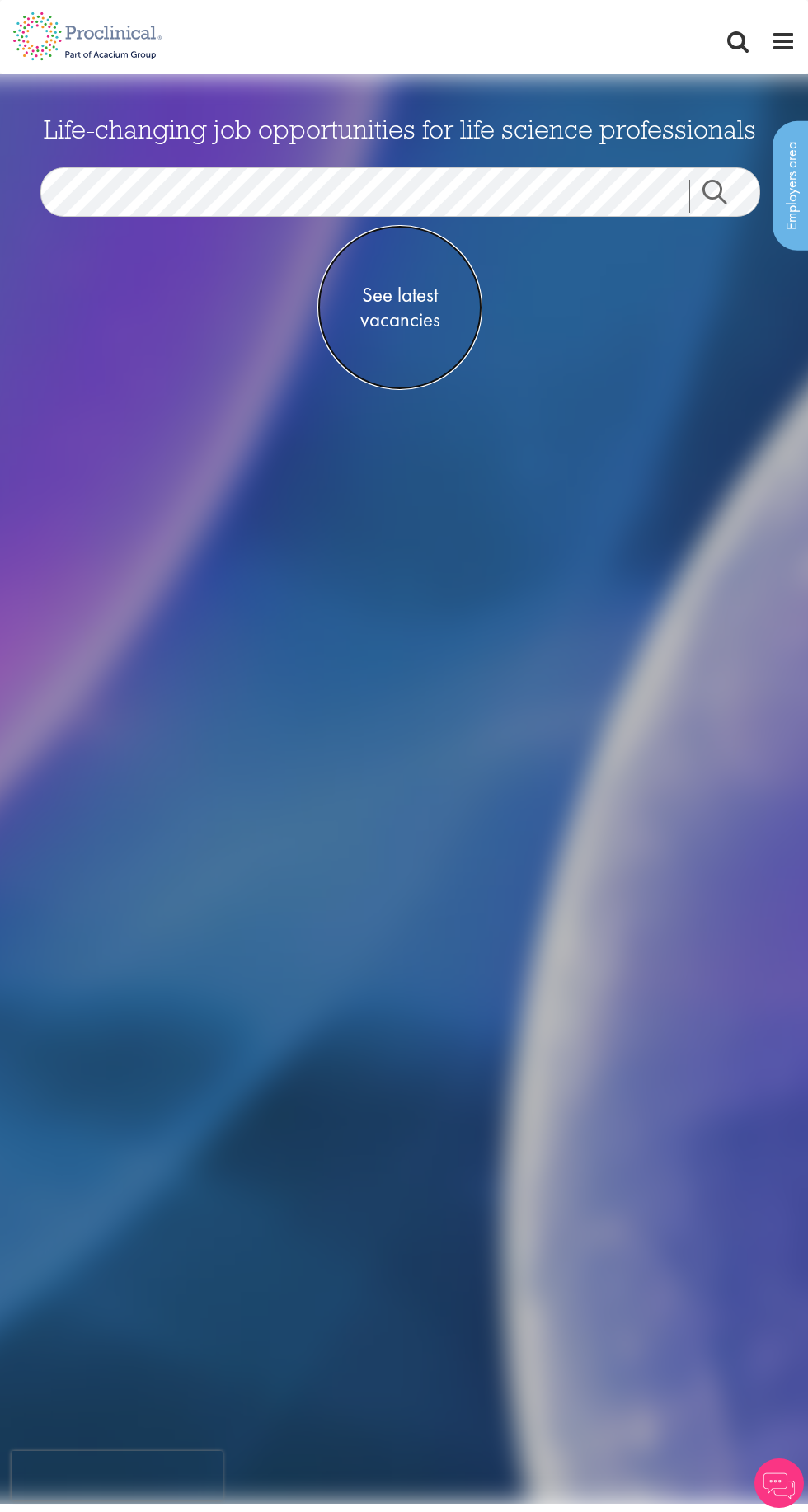
click at [397, 302] on span "See latest vacancies" at bounding box center [400, 308] width 165 height 50
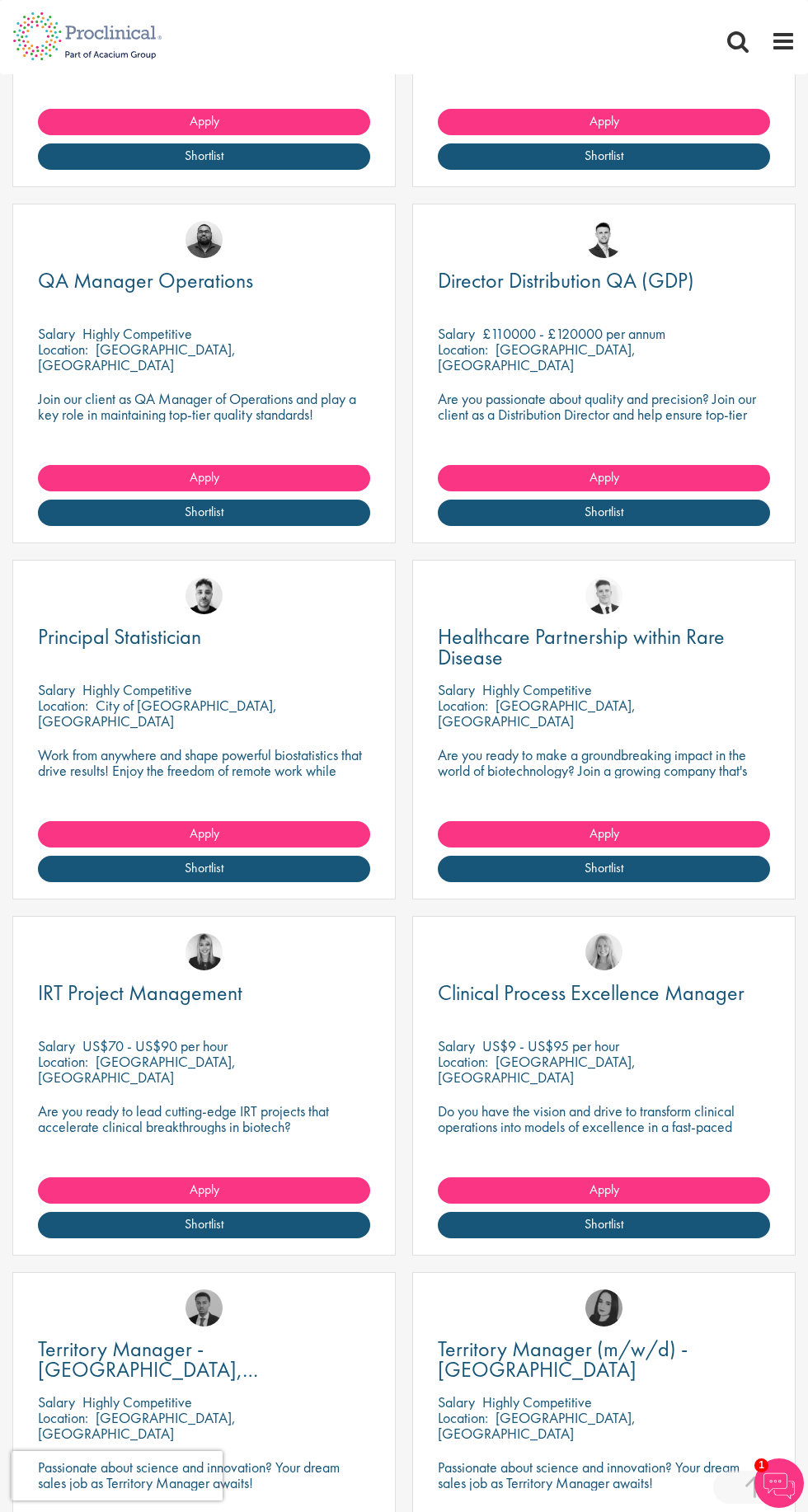
scroll to position [853, 0]
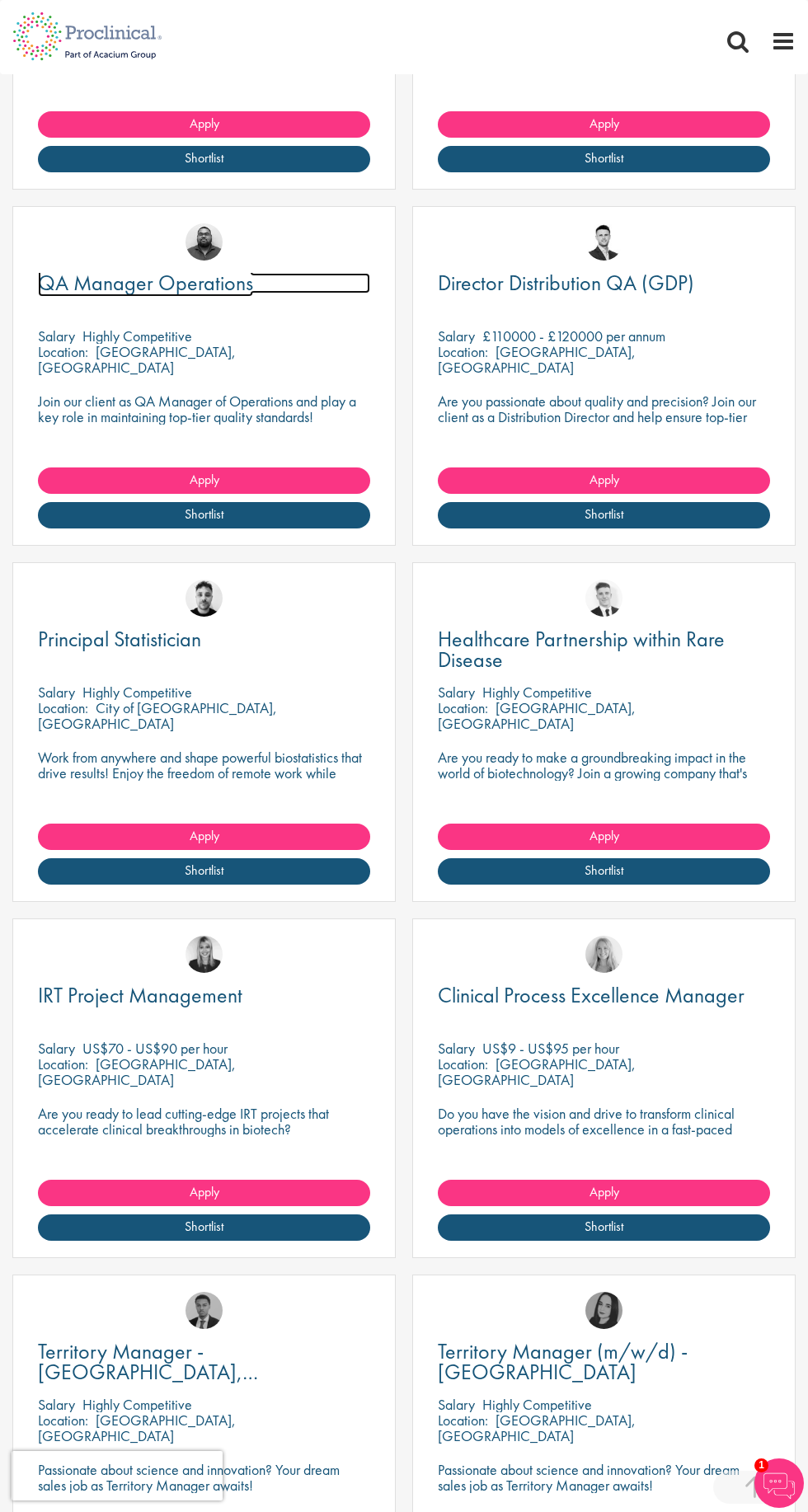
click at [154, 289] on span "QA Manager Operations" at bounding box center [145, 283] width 215 height 28
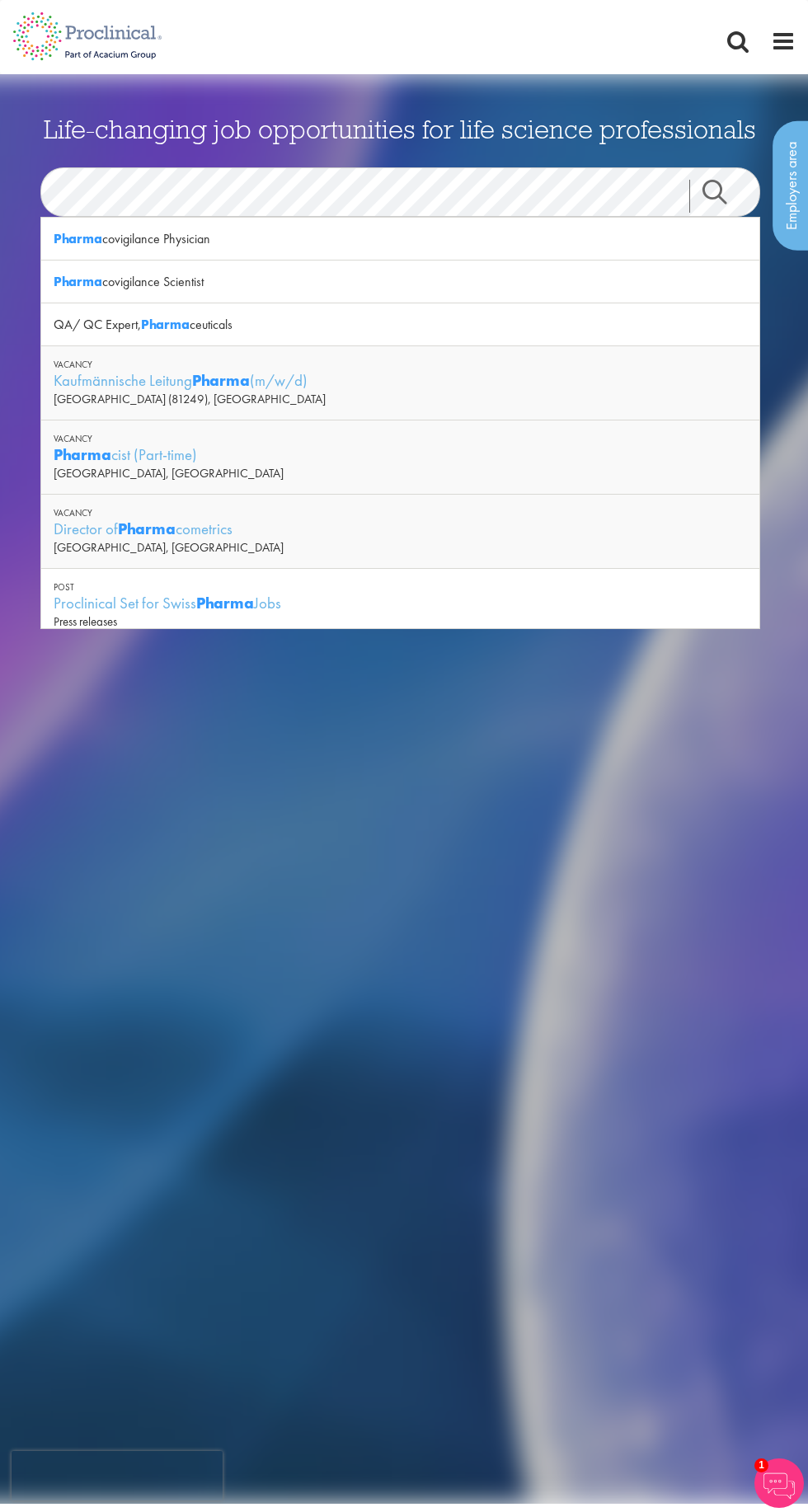
click at [154, 319] on strong "Pharma" at bounding box center [165, 324] width 49 height 17
click at [197, 377] on strong "Phar" at bounding box center [209, 380] width 34 height 21
